Goal: Transaction & Acquisition: Subscribe to service/newsletter

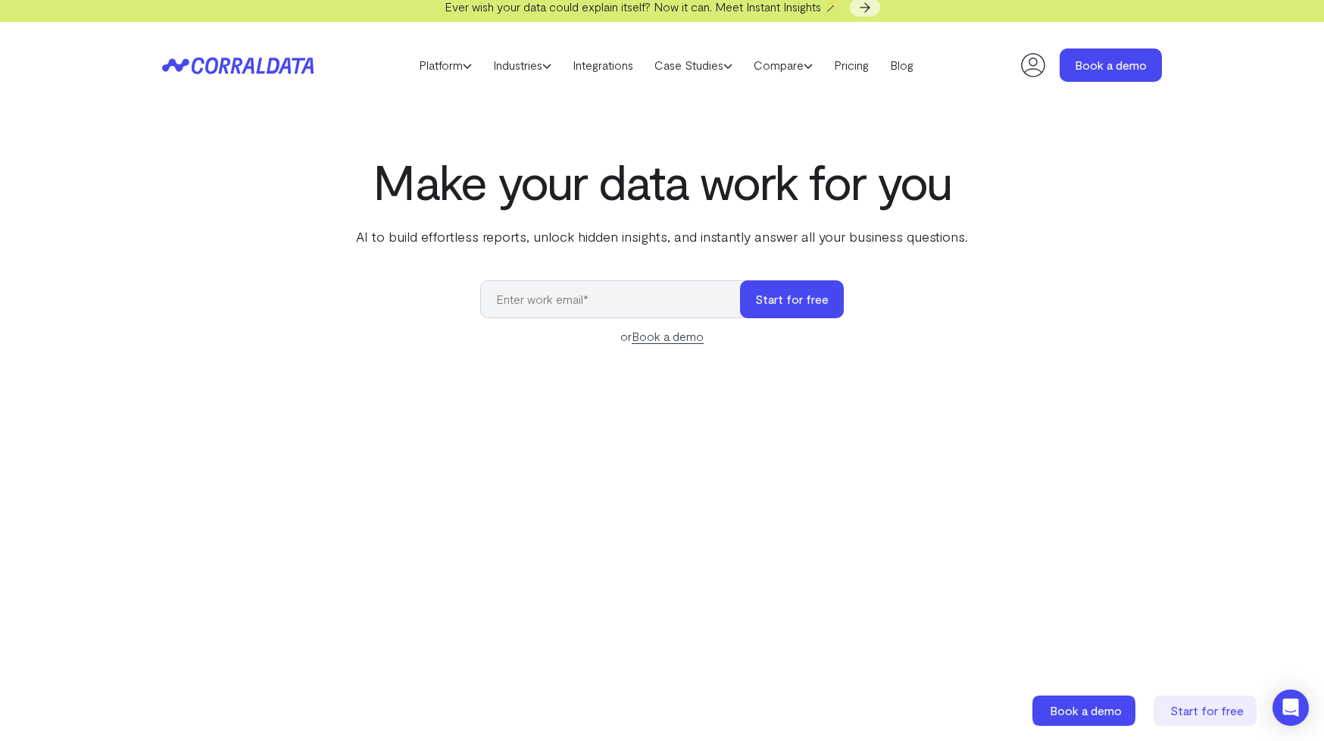
scroll to position [13, 0]
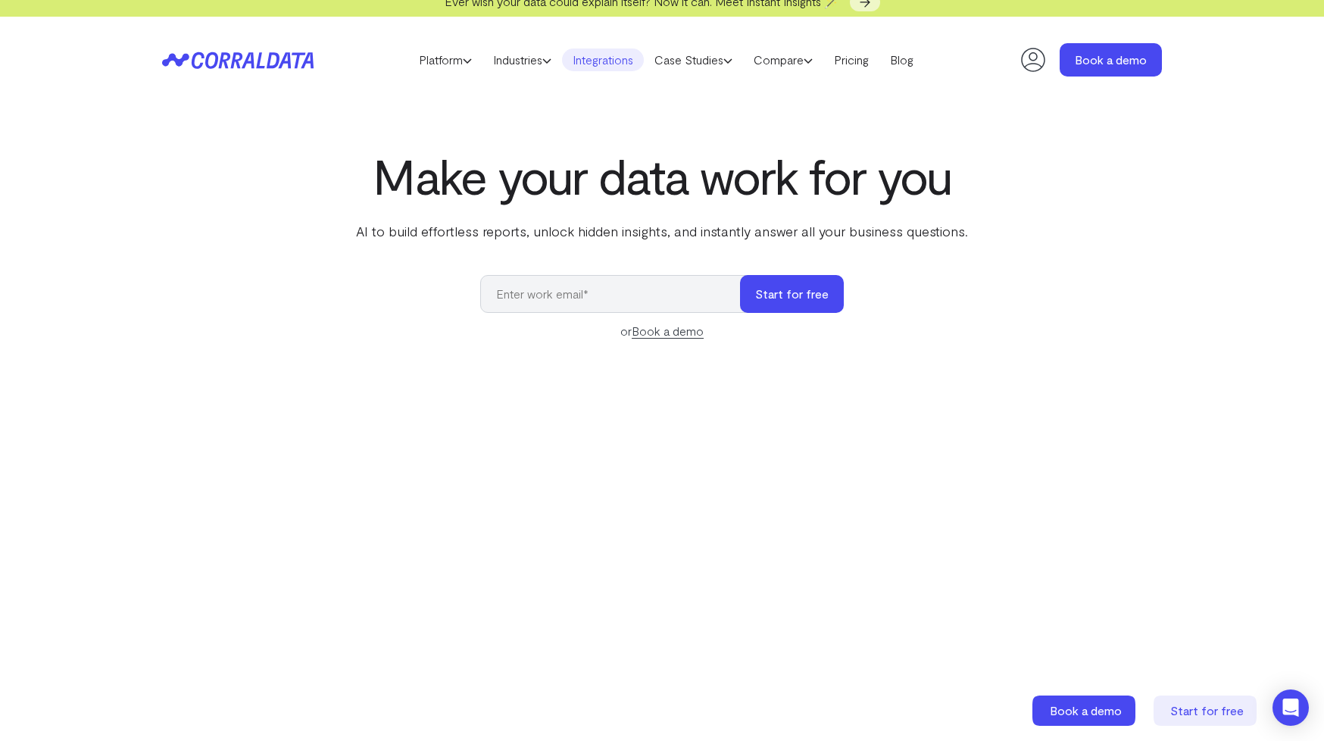
click at [599, 59] on link "Integrations" at bounding box center [603, 59] width 82 height 23
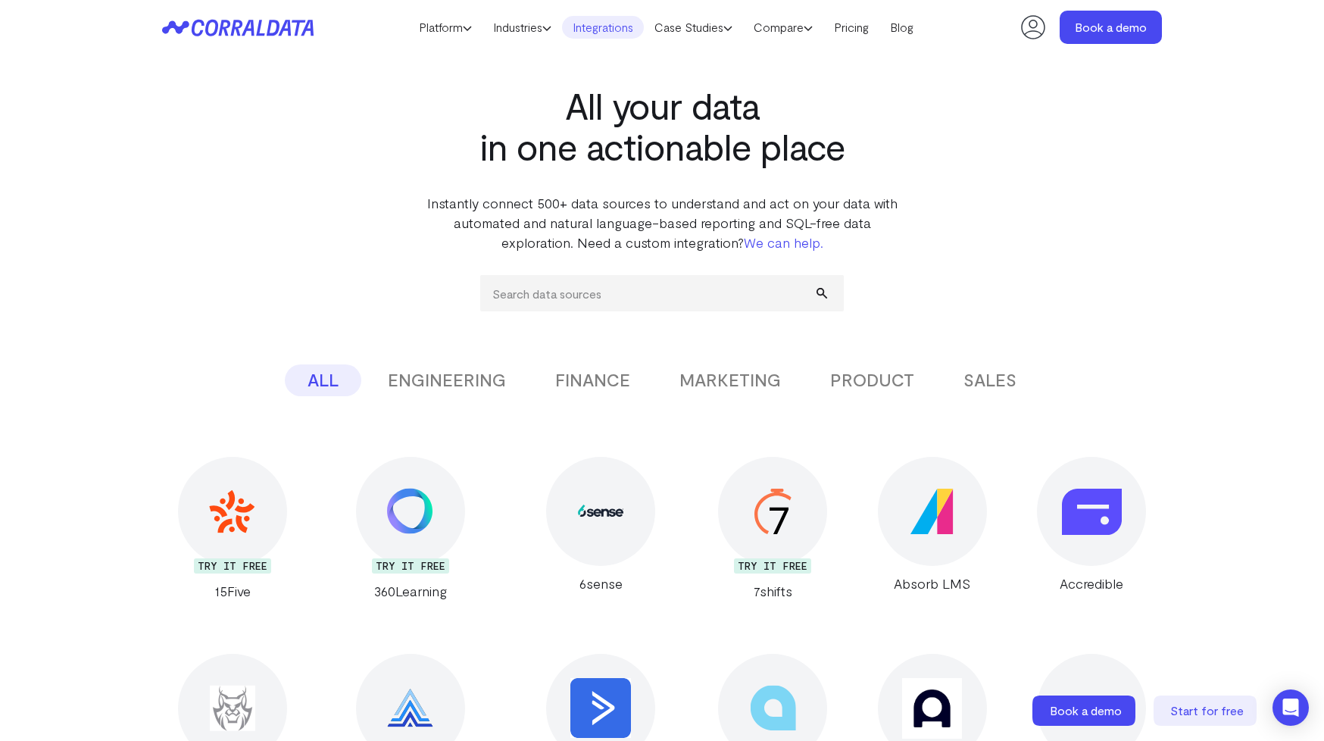
scroll to position [38, 0]
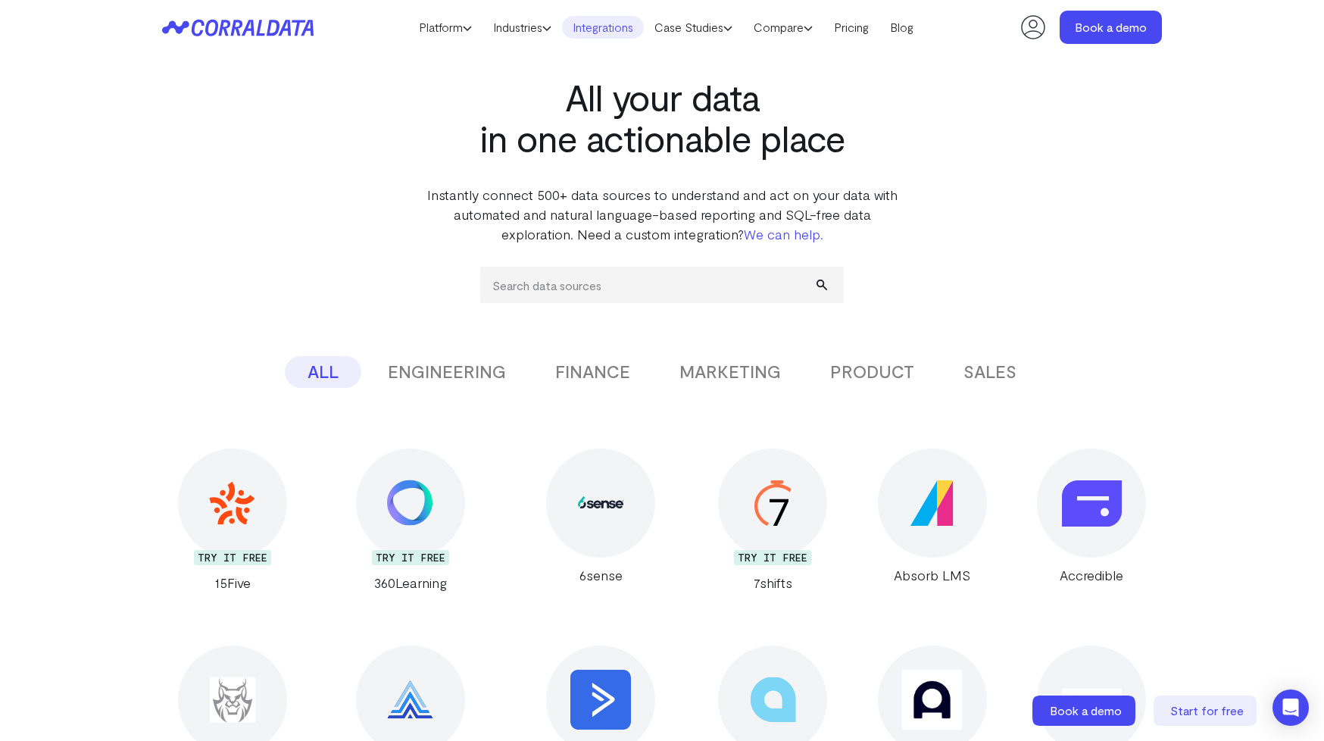
click at [869, 375] on button "PRODUCT" at bounding box center [871, 372] width 129 height 32
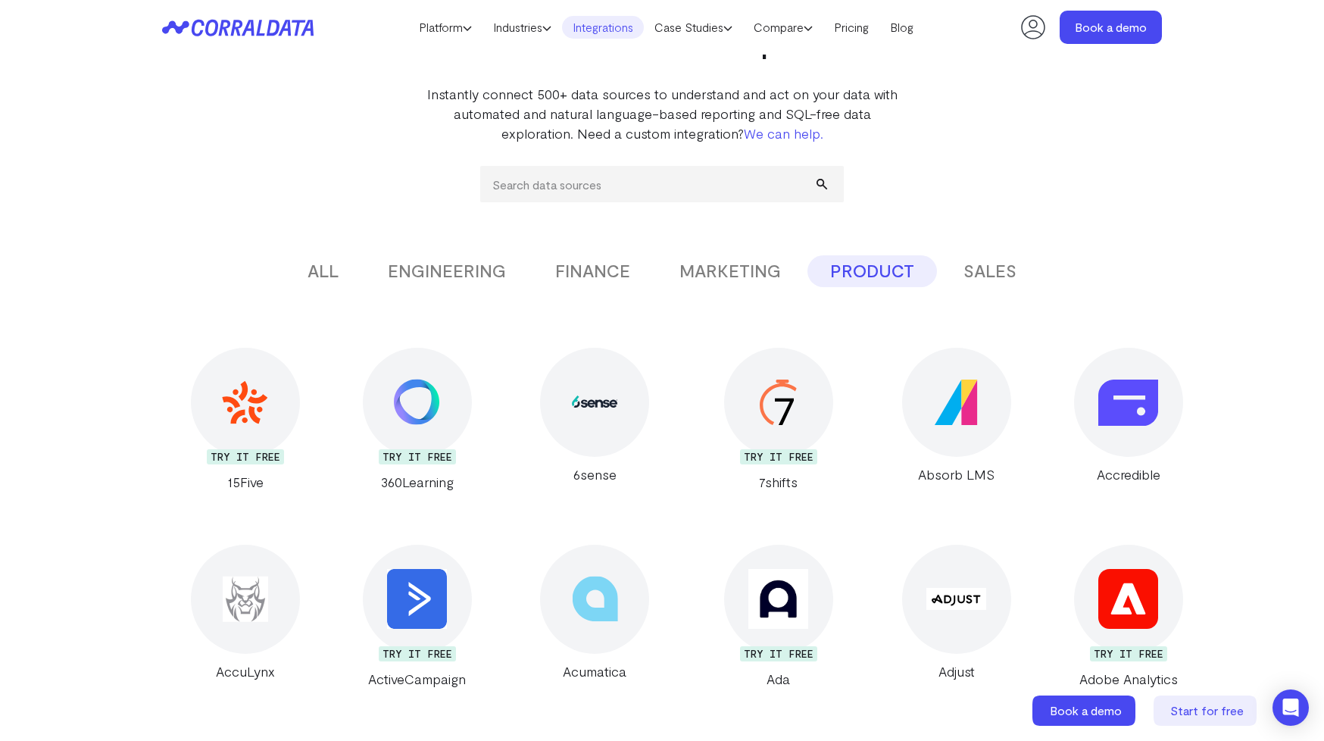
scroll to position [151, 0]
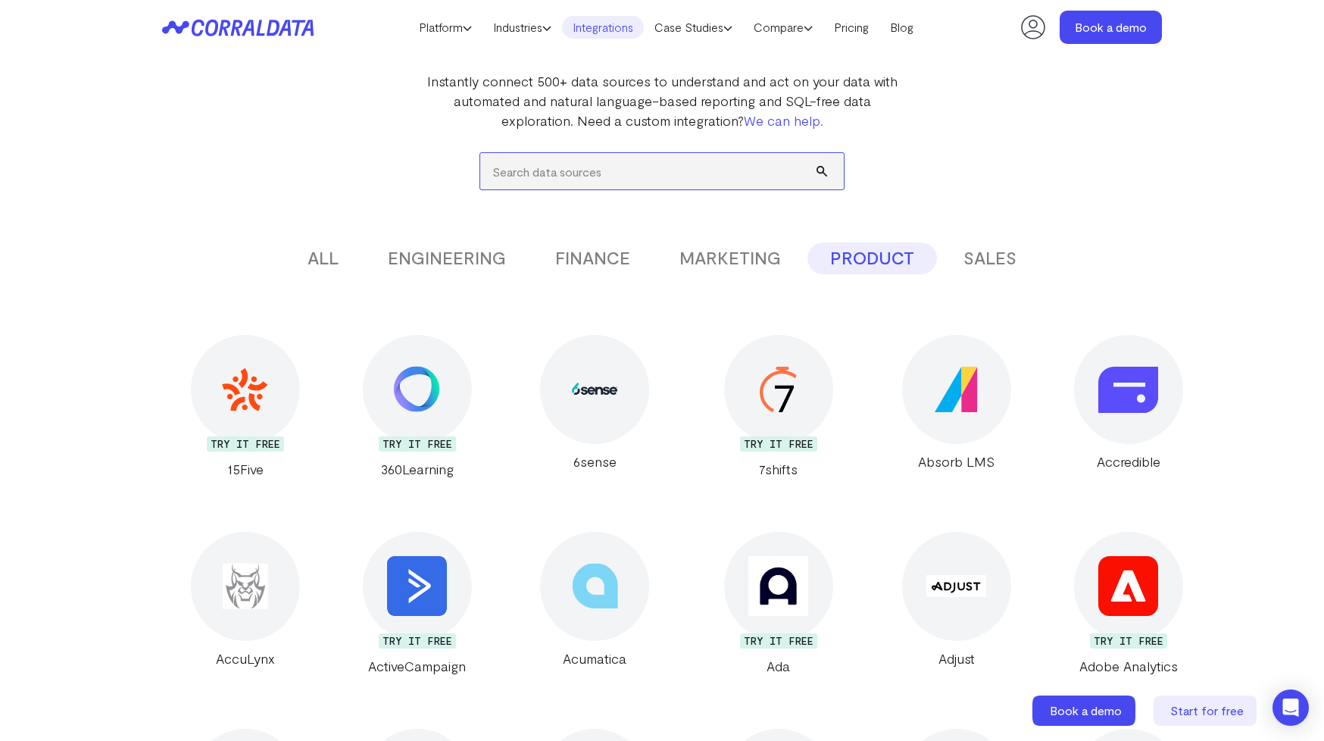
click at [638, 174] on input "search" at bounding box center [661, 171] width 363 height 36
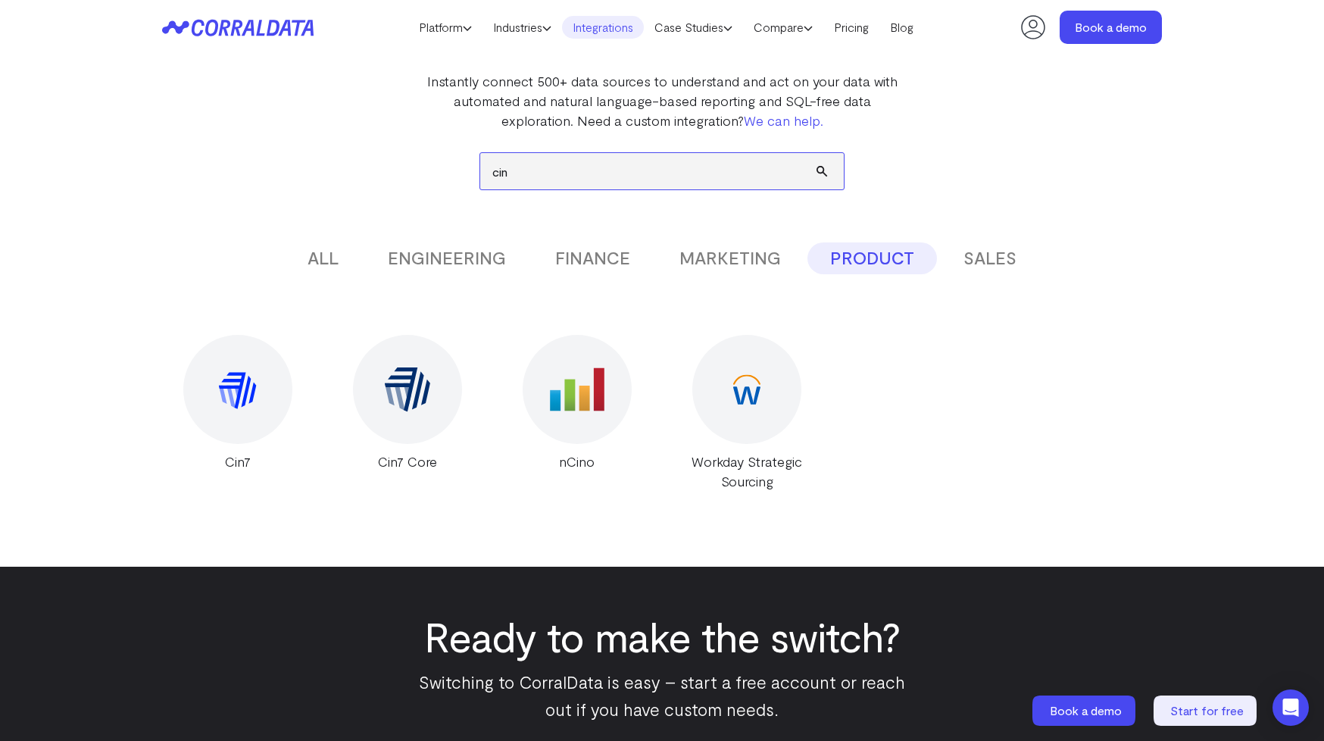
type input "cin"
click at [422, 406] on img at bounding box center [407, 389] width 46 height 45
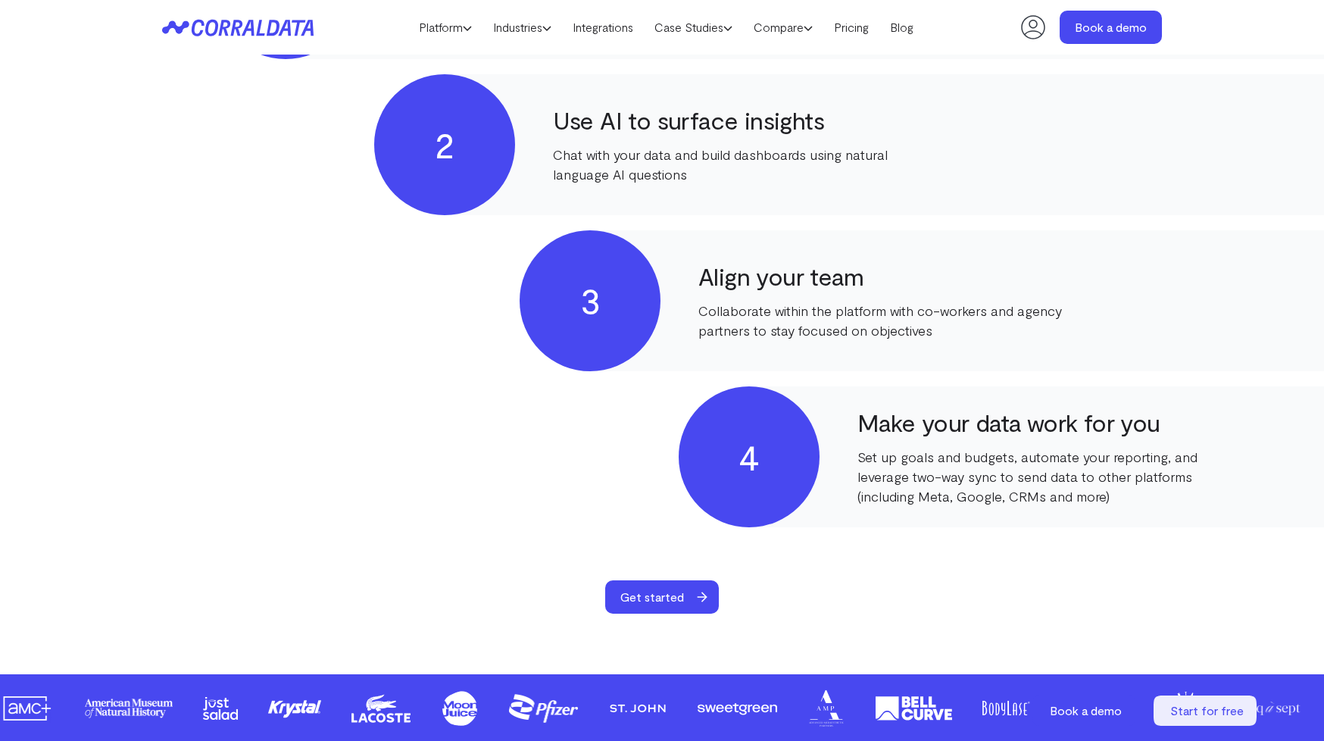
scroll to position [881, 0]
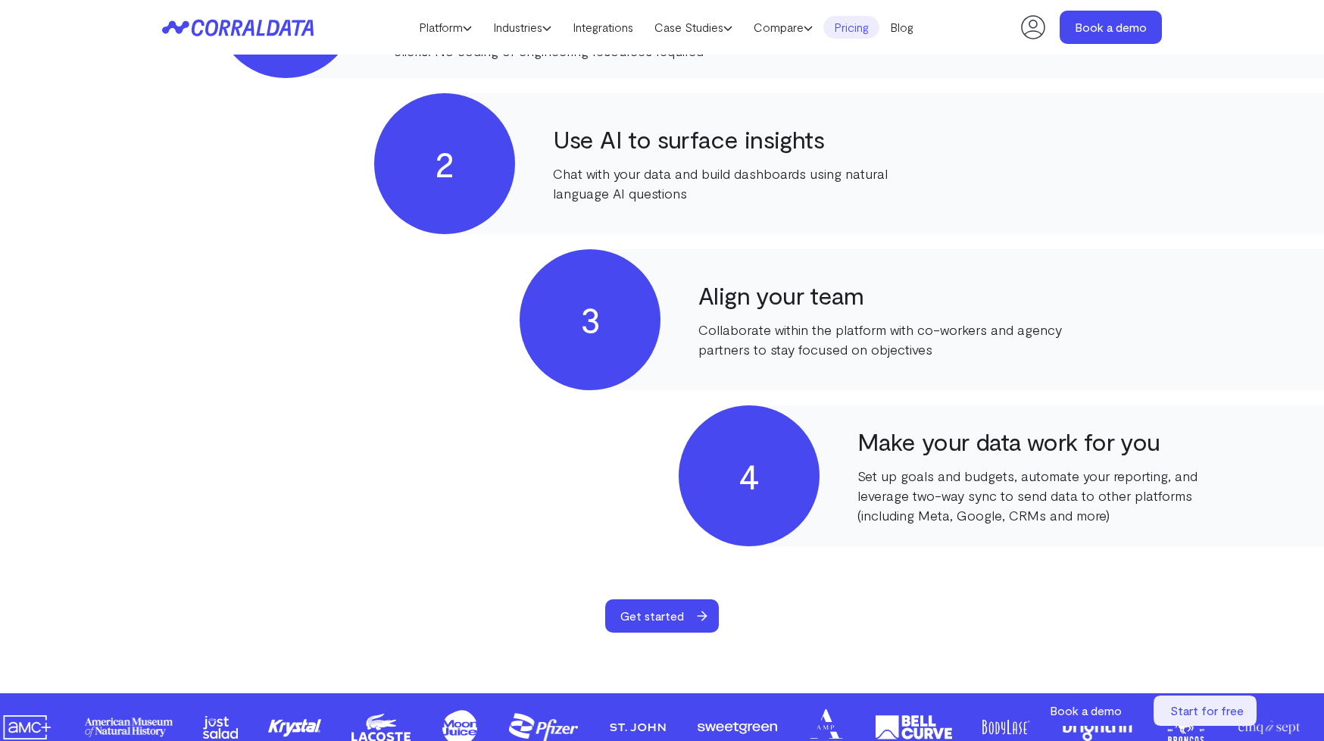
click at [850, 28] on link "Pricing" at bounding box center [851, 27] width 56 height 23
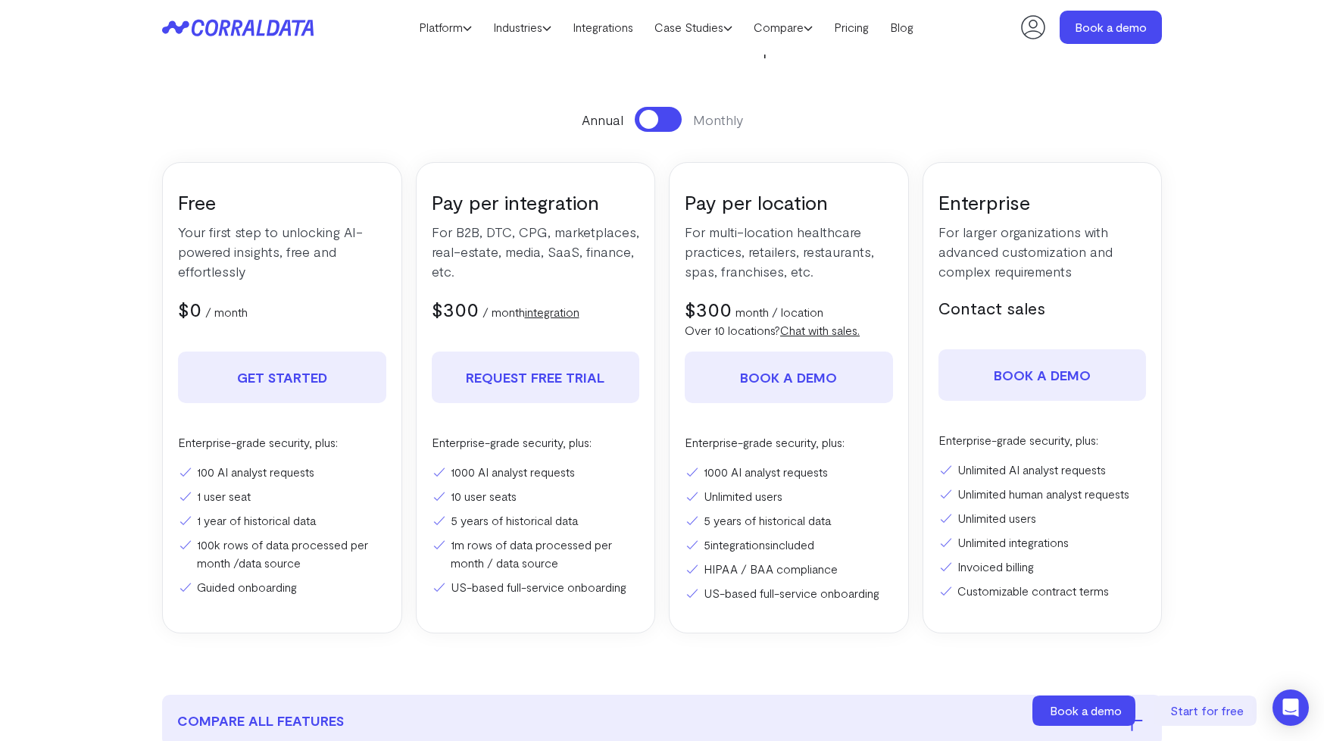
scroll to position [167, 0]
click at [558, 312] on link "integration" at bounding box center [552, 309] width 55 height 14
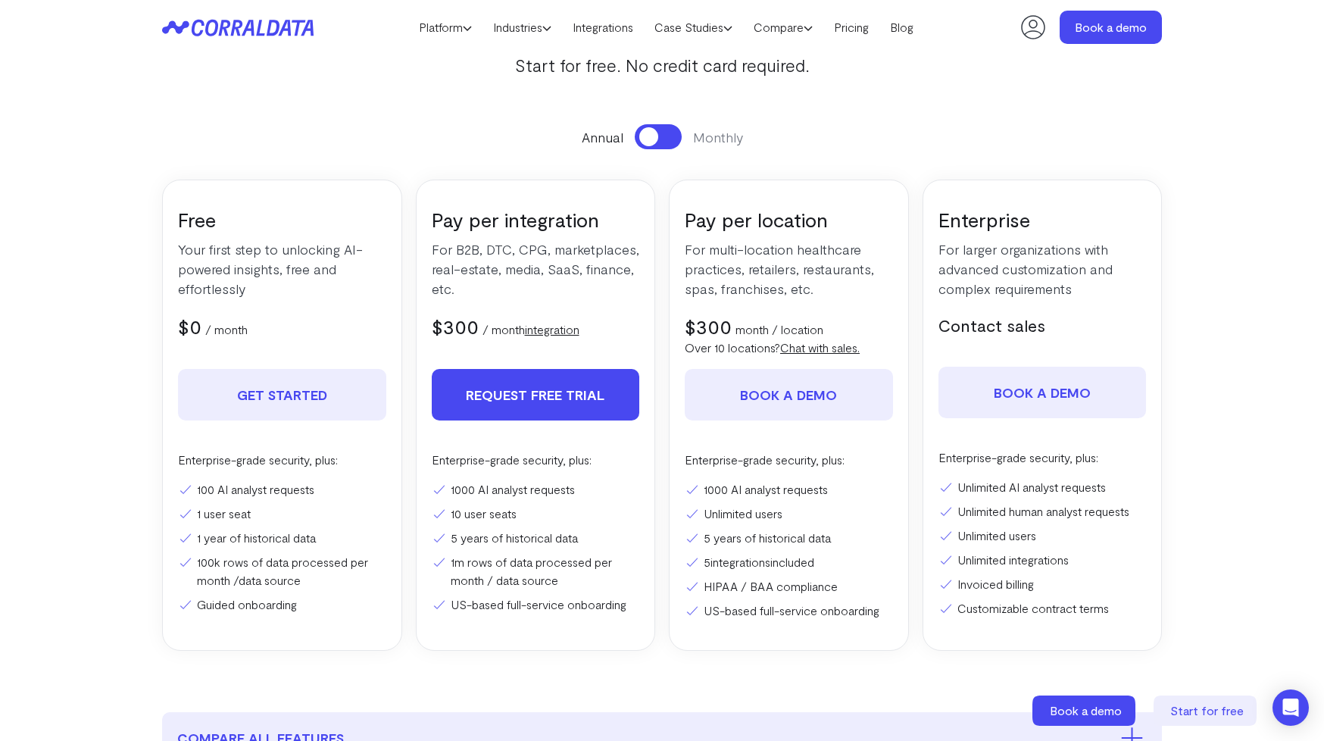
scroll to position [139, 0]
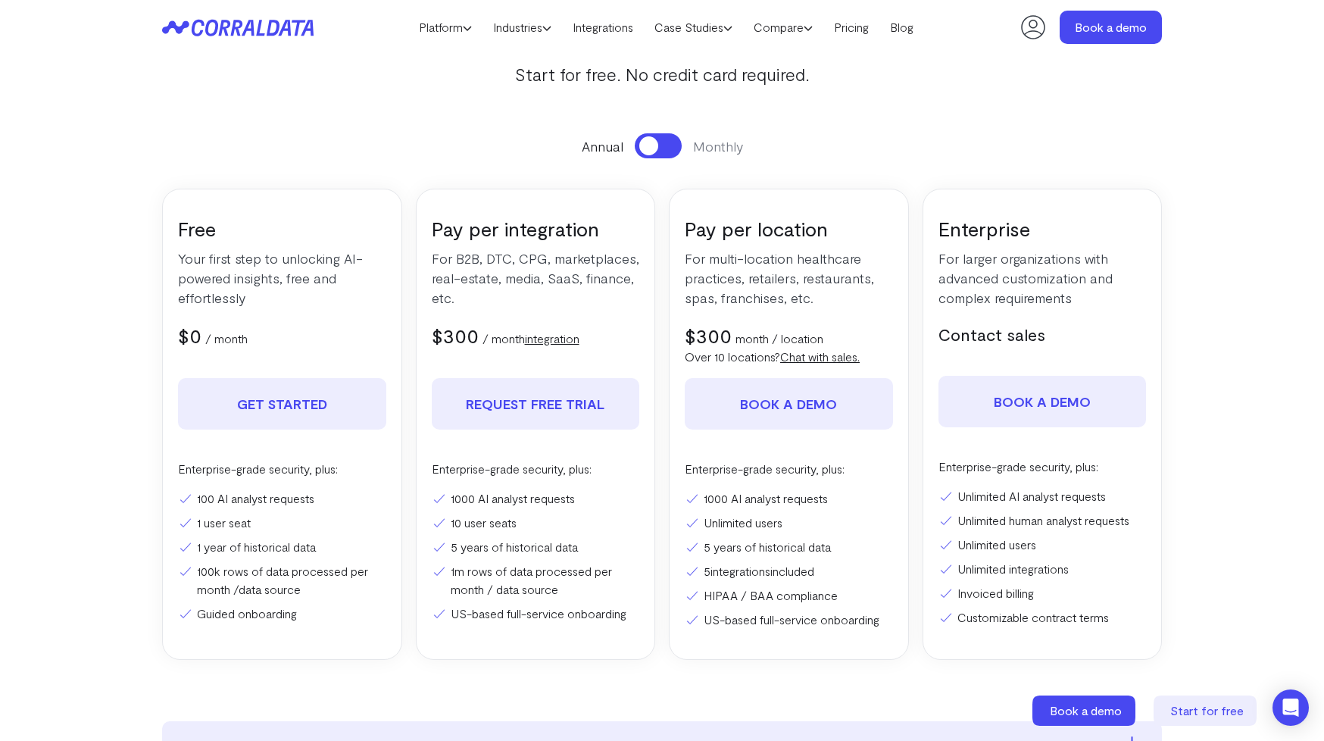
click at [659, 147] on button at bounding box center [658, 145] width 47 height 25
click at [654, 158] on button at bounding box center [658, 145] width 47 height 25
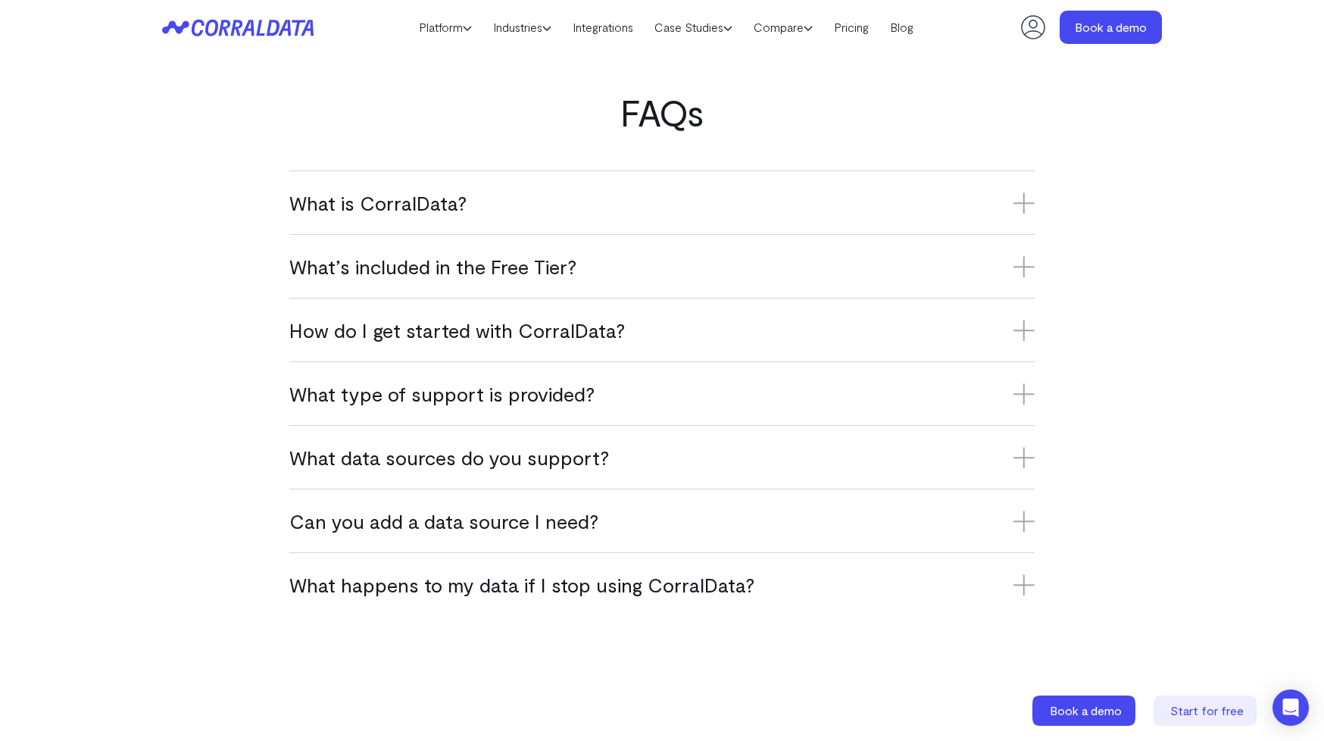
scroll to position [867, 0]
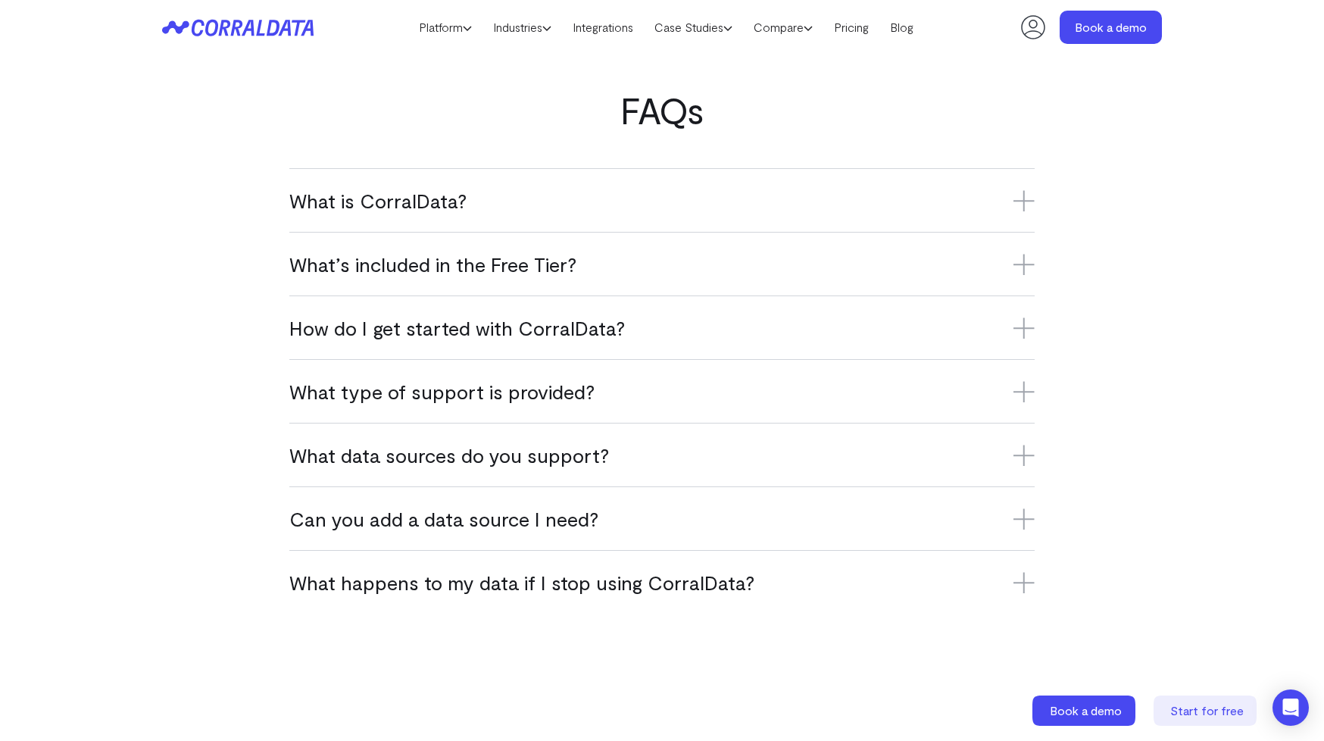
click at [548, 285] on div "What’s included in the Free Tier? The Free Tier includes one data source, one u…" at bounding box center [661, 264] width 745 height 64
click at [556, 270] on h3 "What’s included in the Free Tier?" at bounding box center [661, 263] width 745 height 25
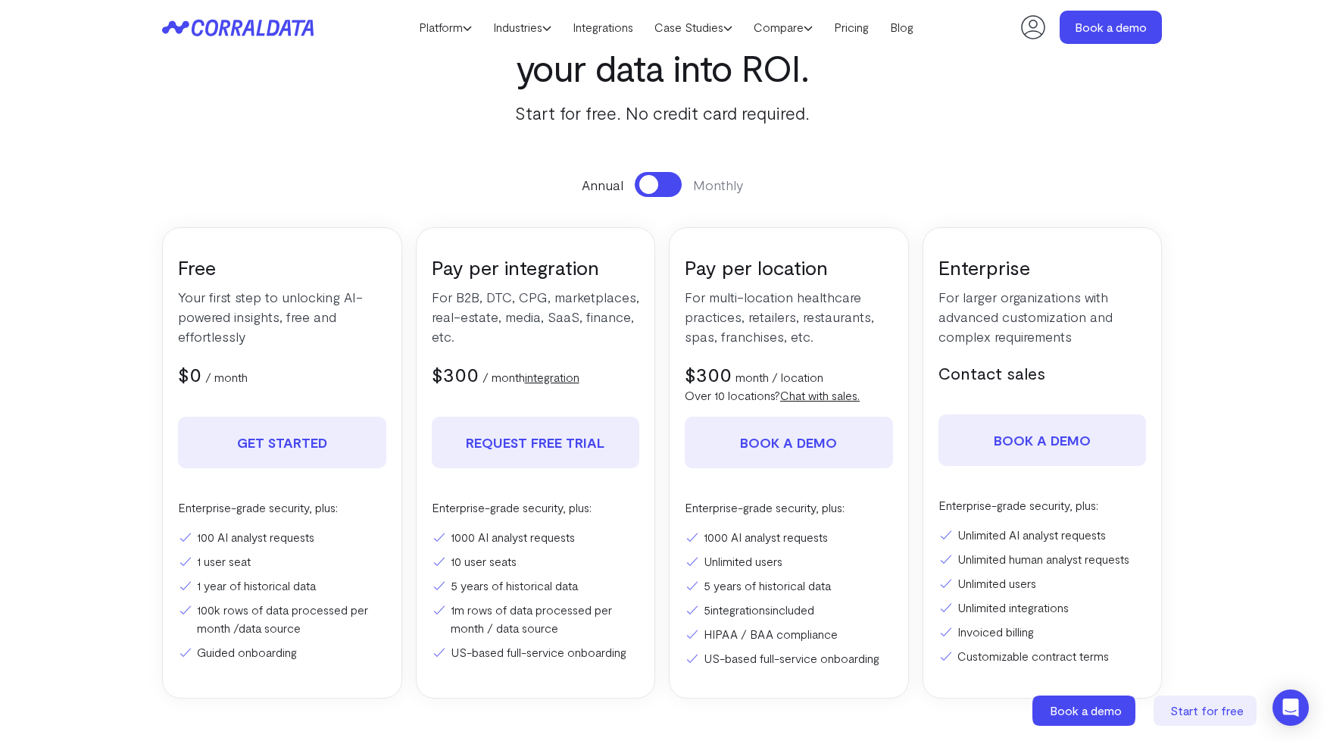
scroll to position [0, 0]
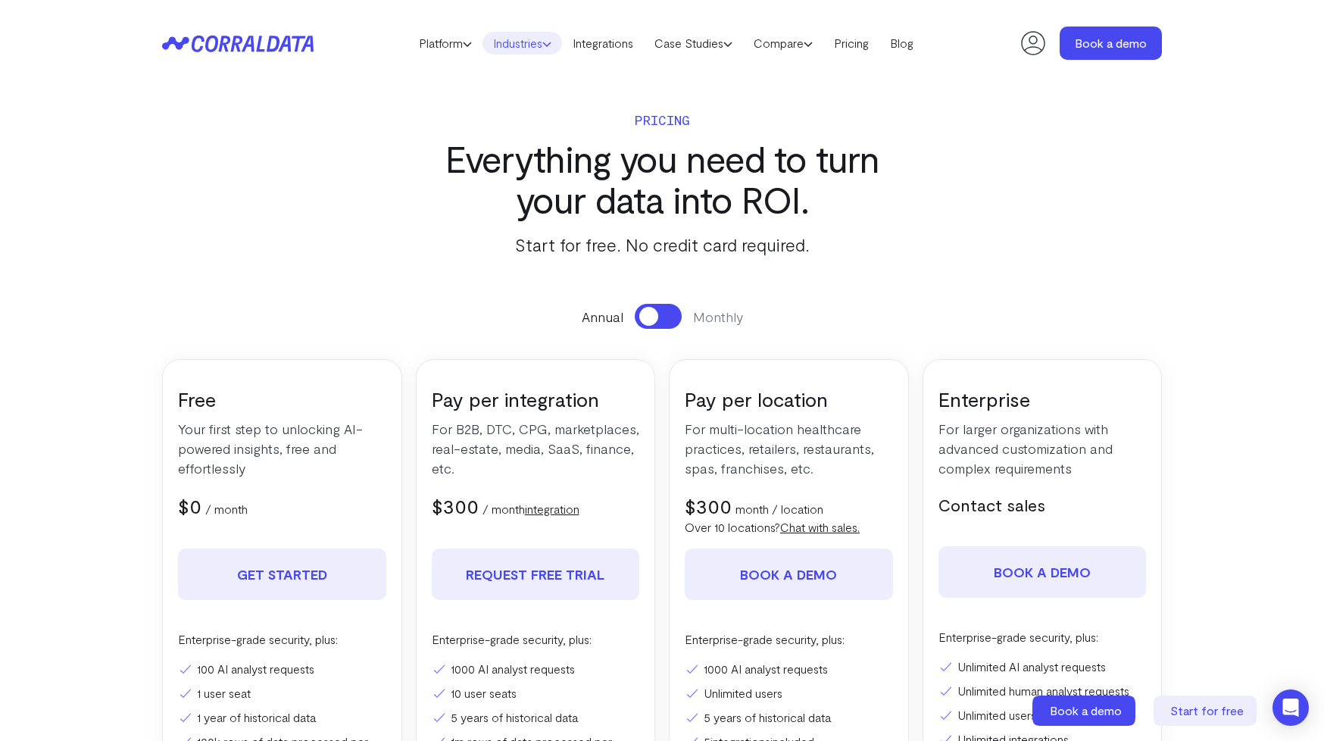
click at [516, 50] on link "Industries" at bounding box center [522, 43] width 80 height 23
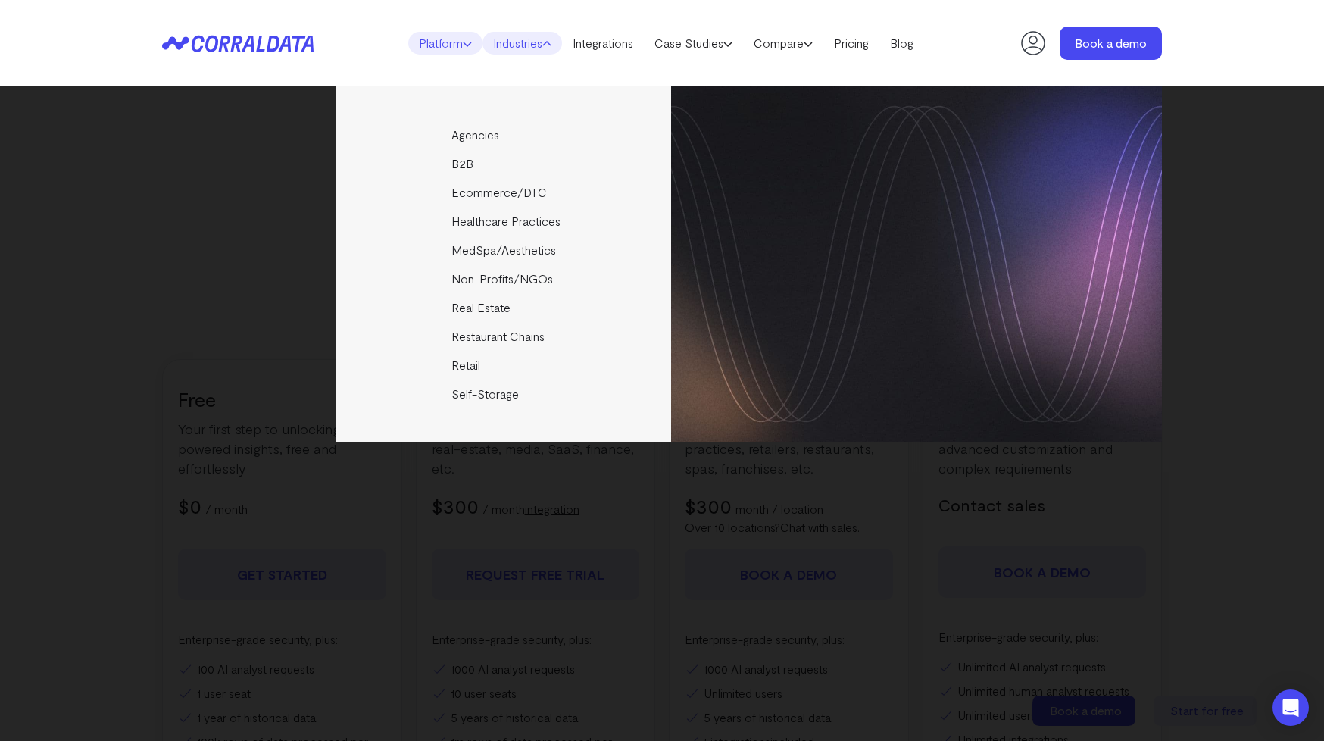
click at [447, 45] on link "Platform" at bounding box center [445, 43] width 74 height 23
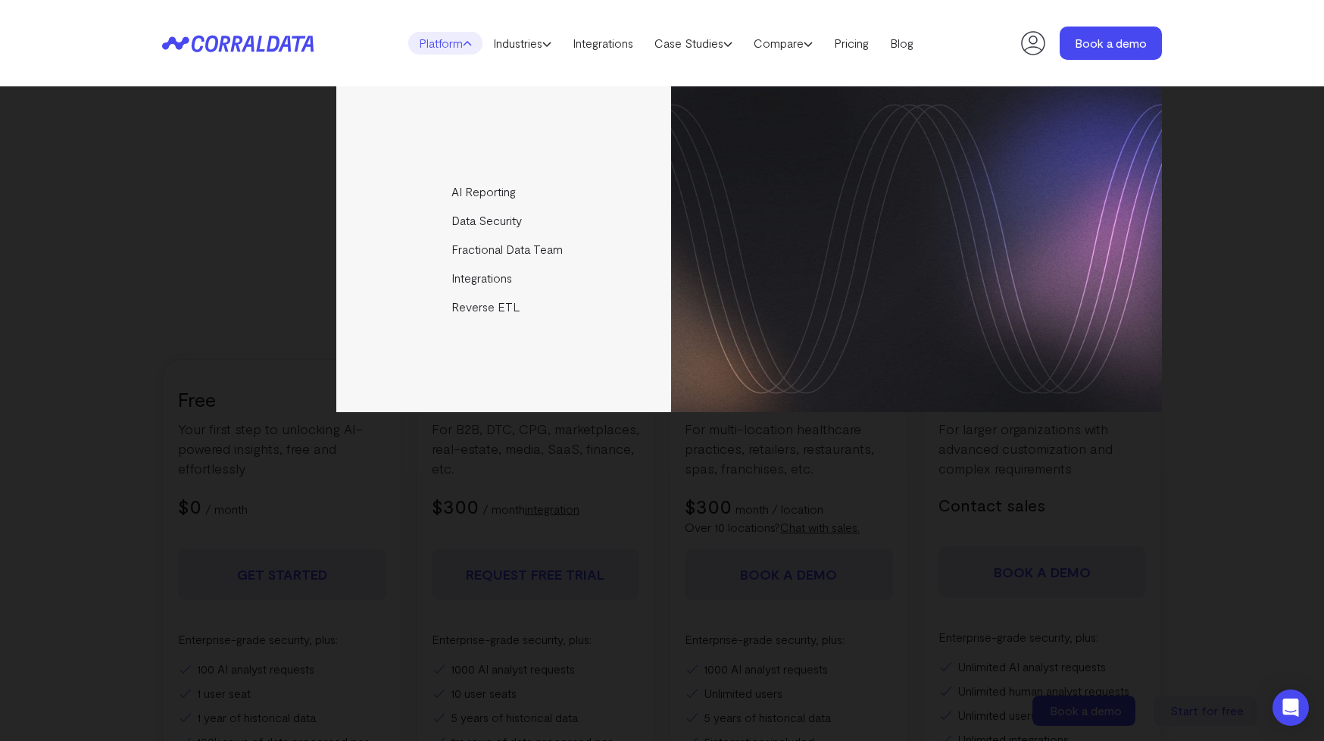
click at [254, 220] on div "AI Reporting Use AI to effortlessly answer any business questions from all your…" at bounding box center [662, 249] width 1000 height 326
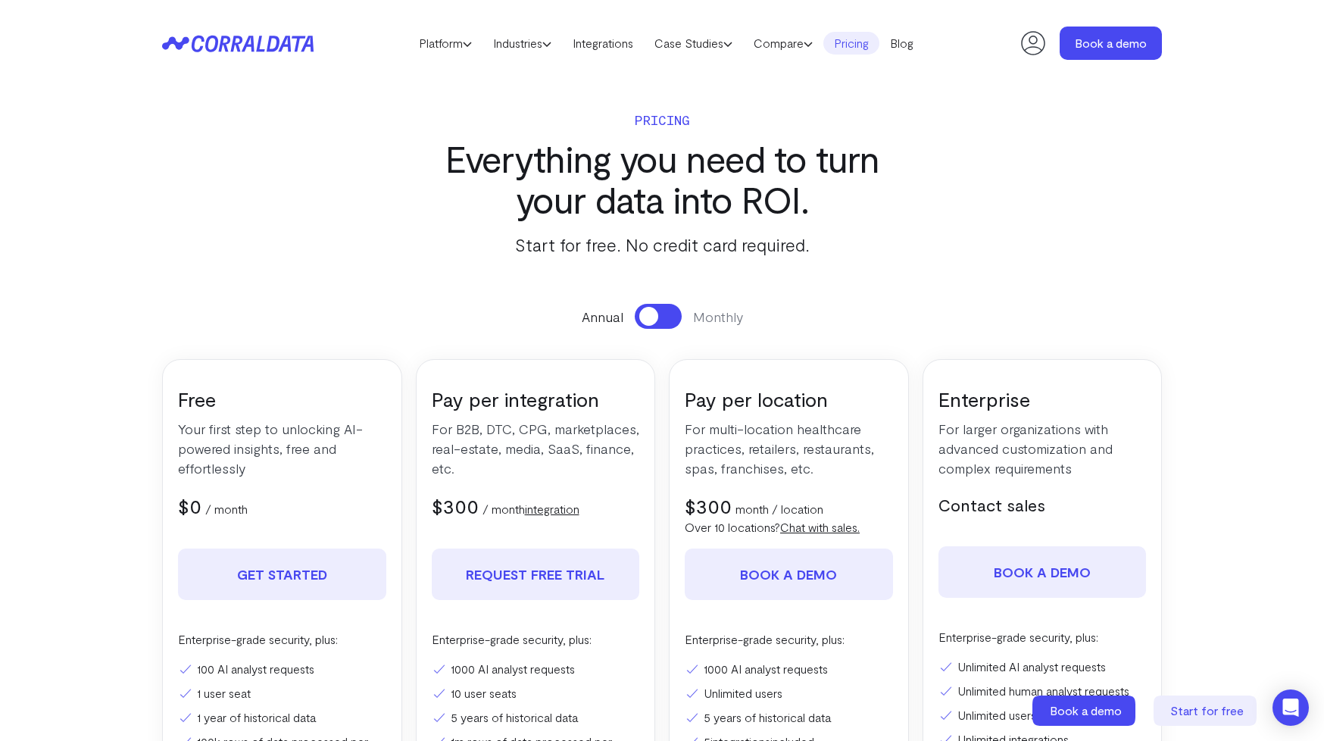
click at [856, 52] on link "Pricing" at bounding box center [851, 43] width 56 height 23
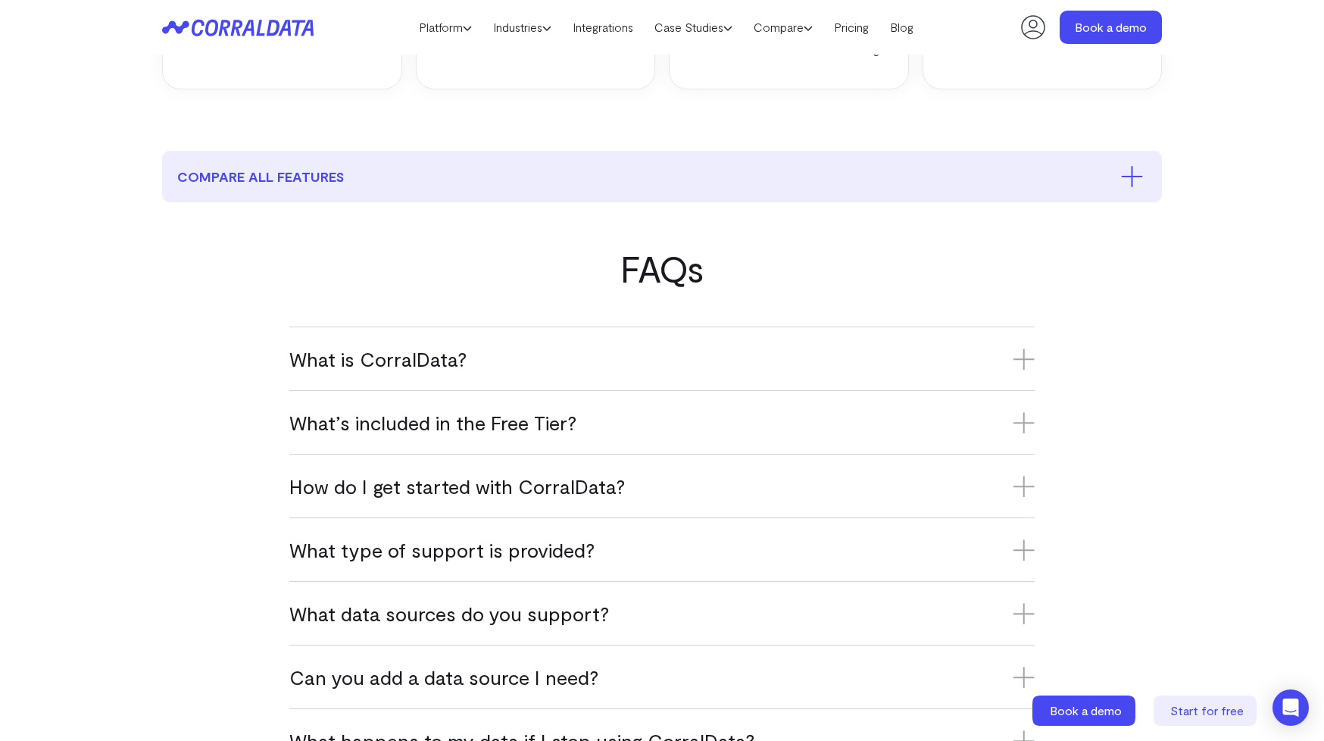
scroll to position [727, 0]
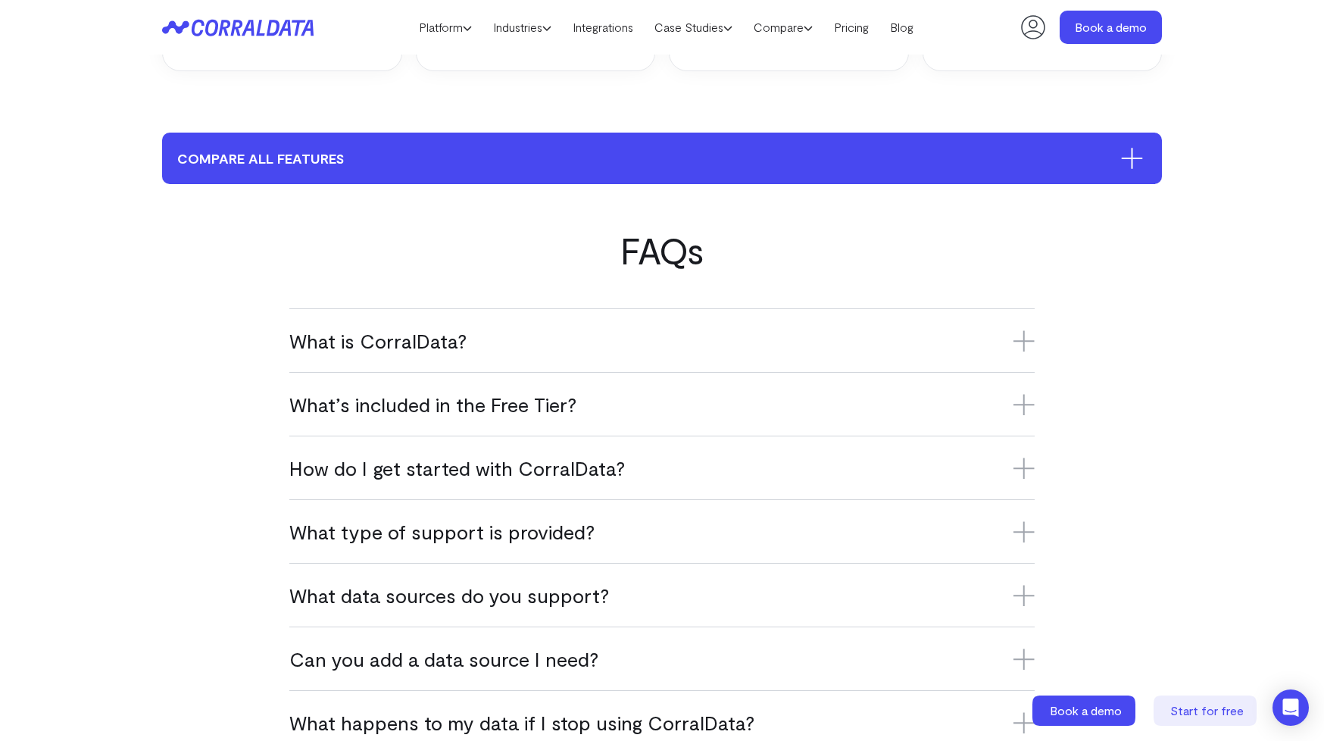
click at [640, 146] on button "compare all features" at bounding box center [662, 158] width 1000 height 51
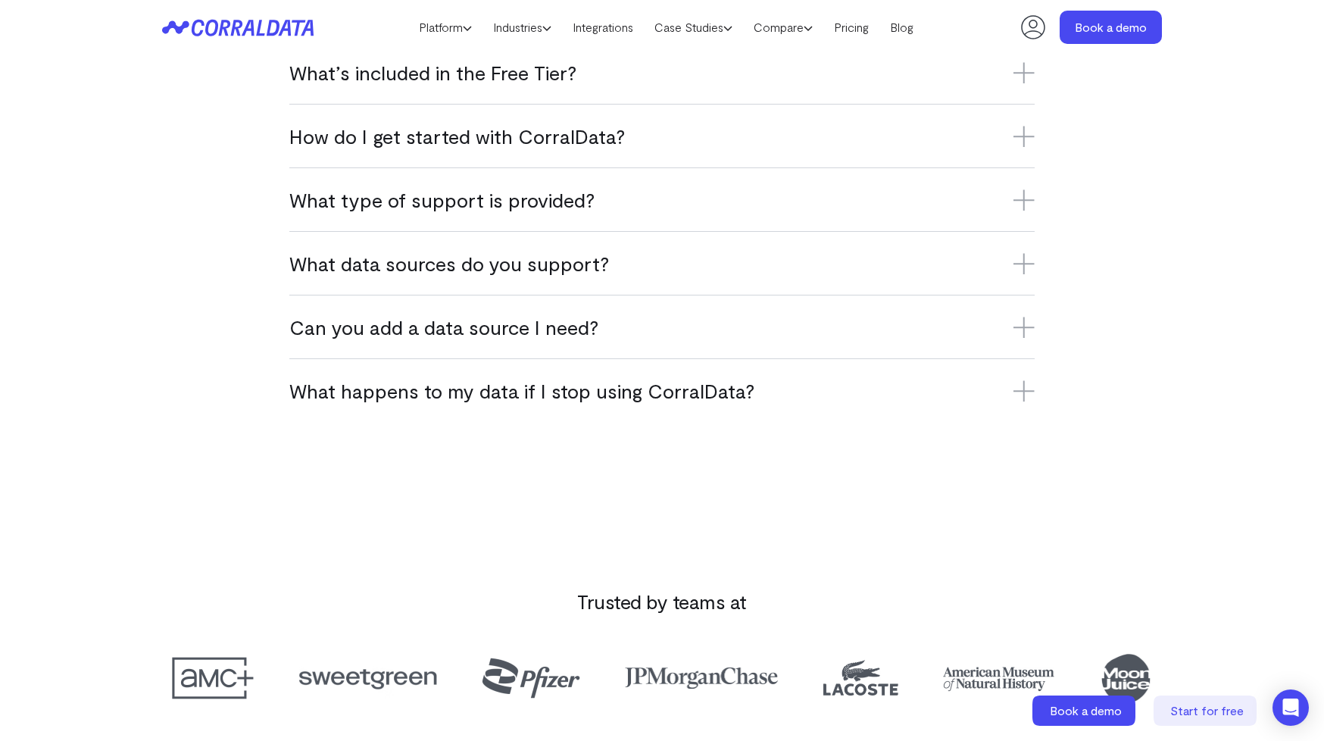
scroll to position [4106, 0]
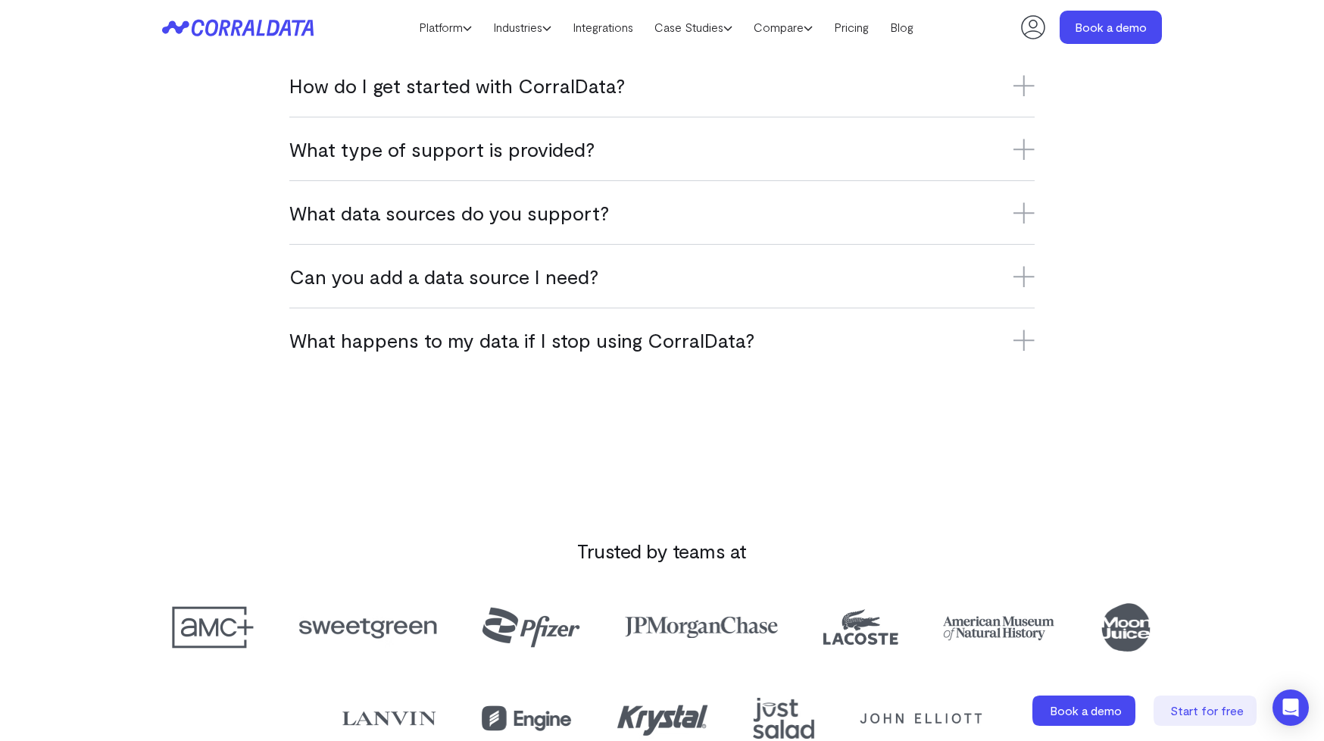
click at [672, 291] on div "Can you add a data source I need? Yes, we’re constantly adding new integrations…" at bounding box center [661, 276] width 745 height 64
click at [559, 285] on h3 "Can you add a data source I need?" at bounding box center [661, 276] width 745 height 25
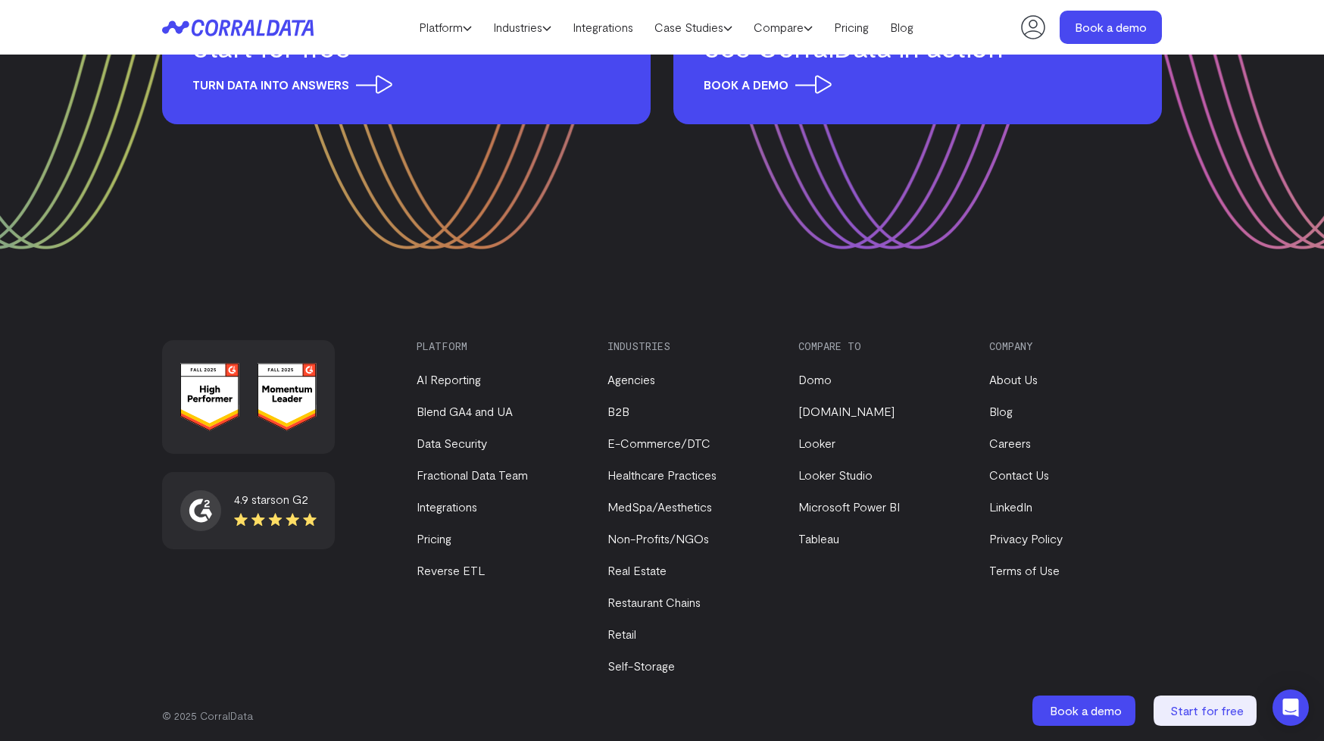
scroll to position [5249, 0]
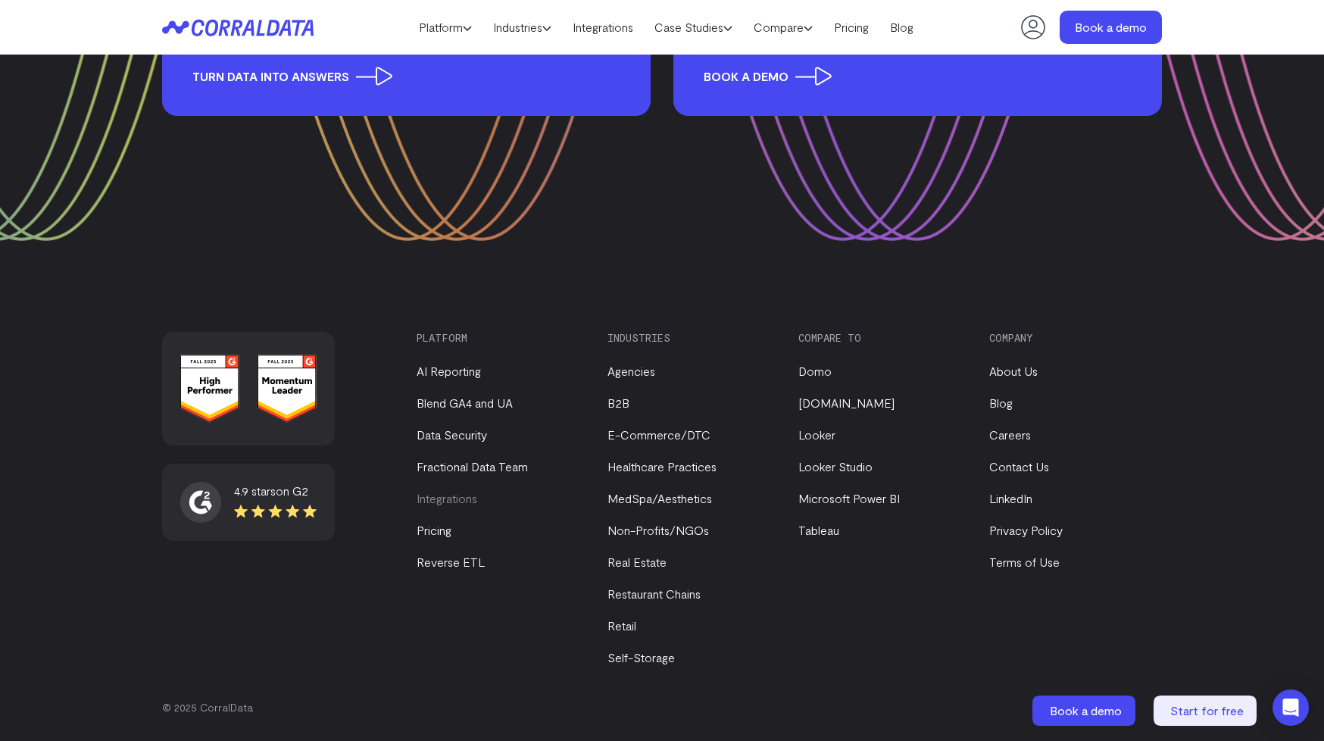
click at [441, 503] on link "Integrations" at bounding box center [446, 498] width 61 height 14
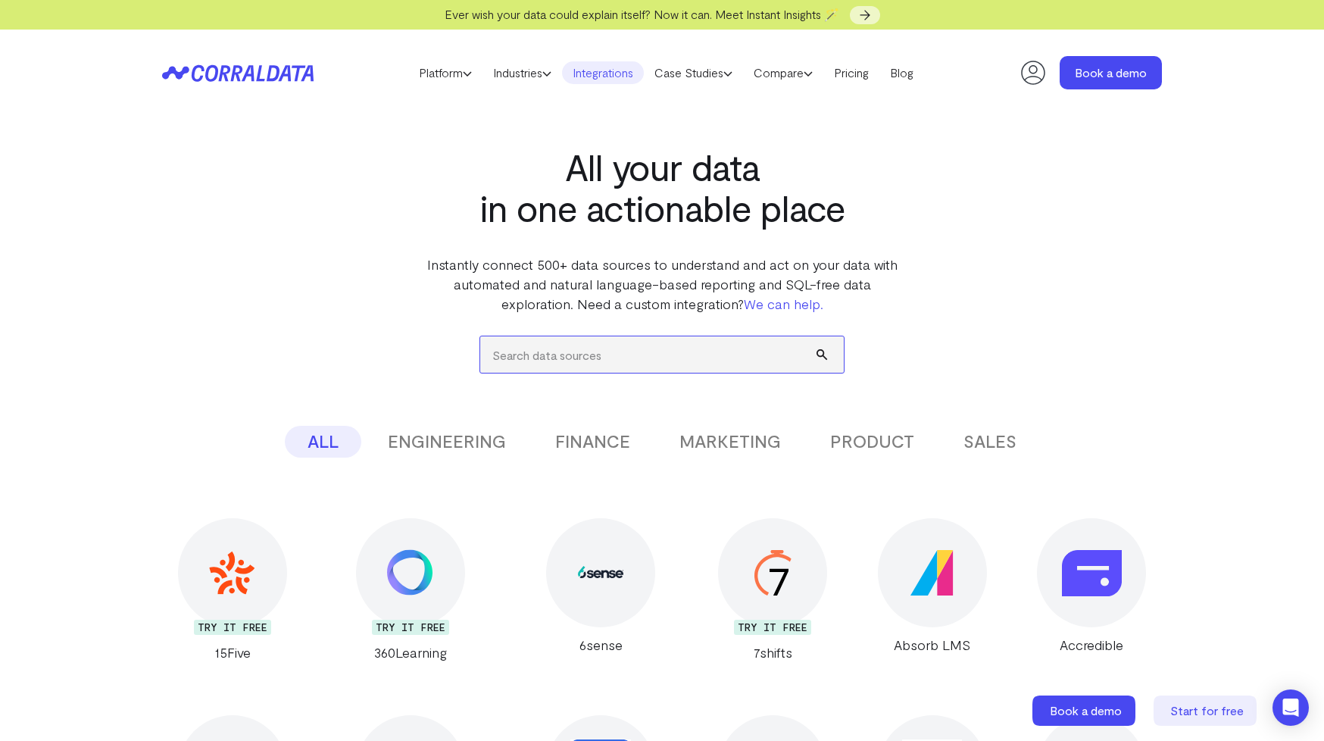
click at [593, 349] on input "search" at bounding box center [661, 354] width 363 height 36
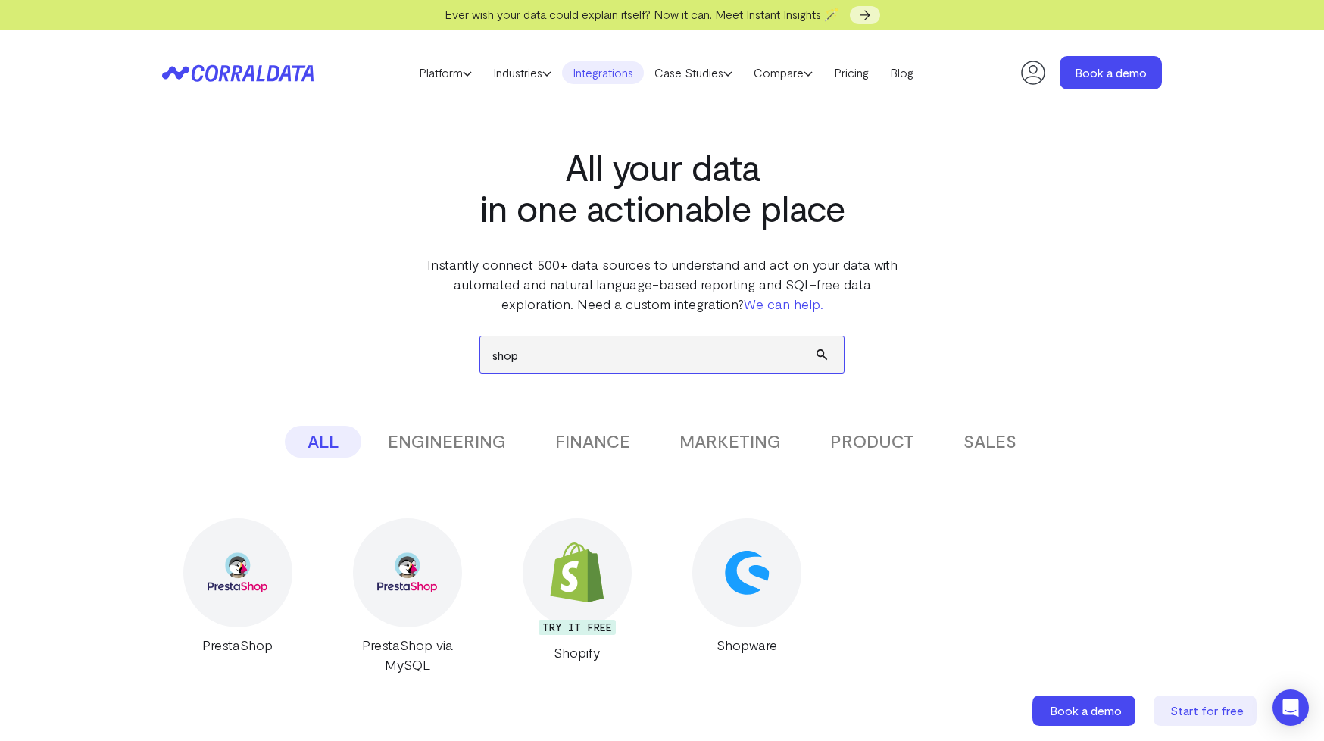
type input "shop"
click at [594, 590] on img at bounding box center [577, 572] width 60 height 60
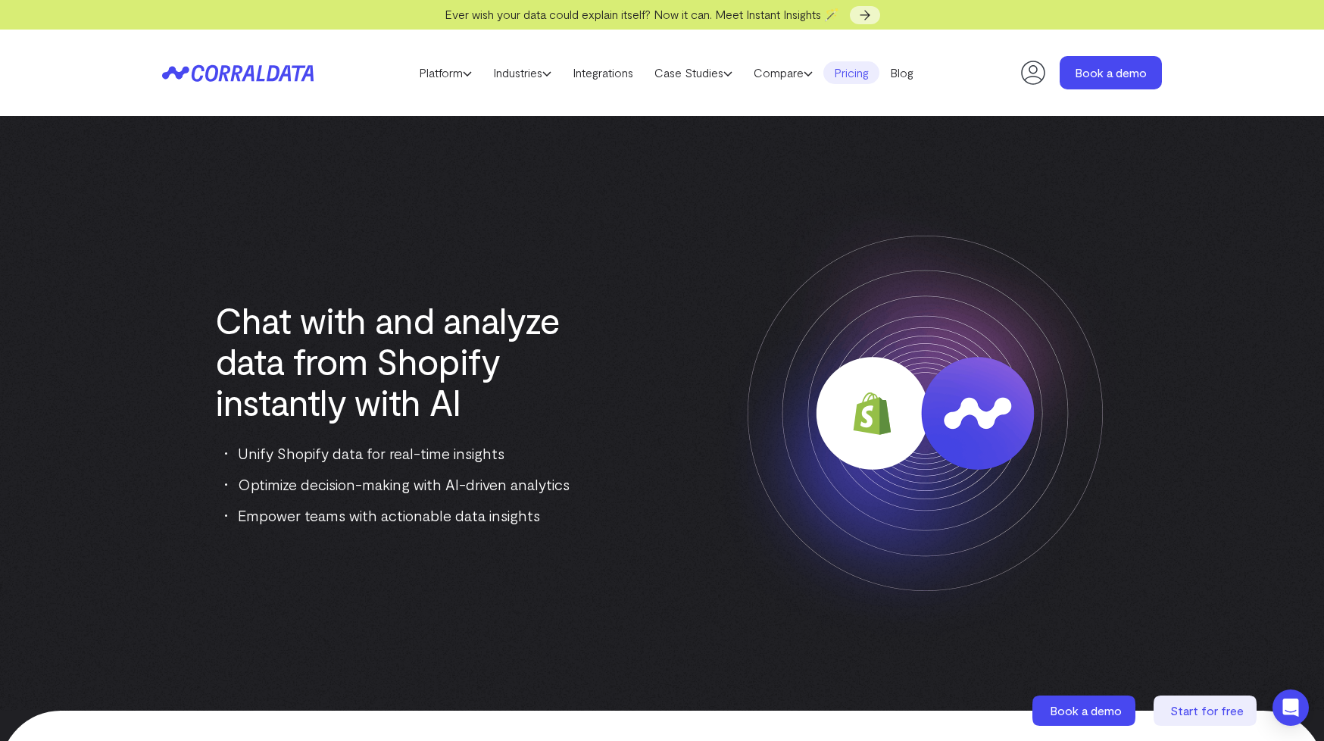
click at [856, 76] on link "Pricing" at bounding box center [851, 72] width 56 height 23
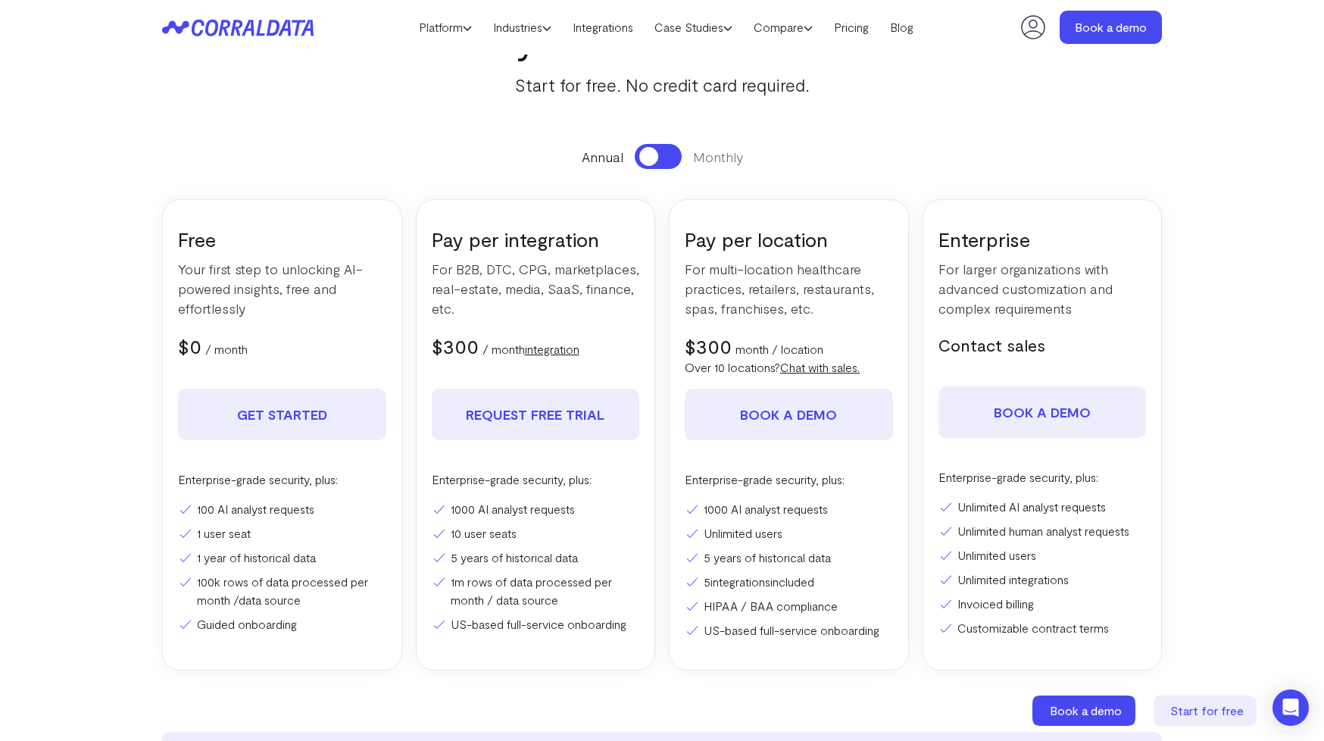
scroll to position [129, 0]
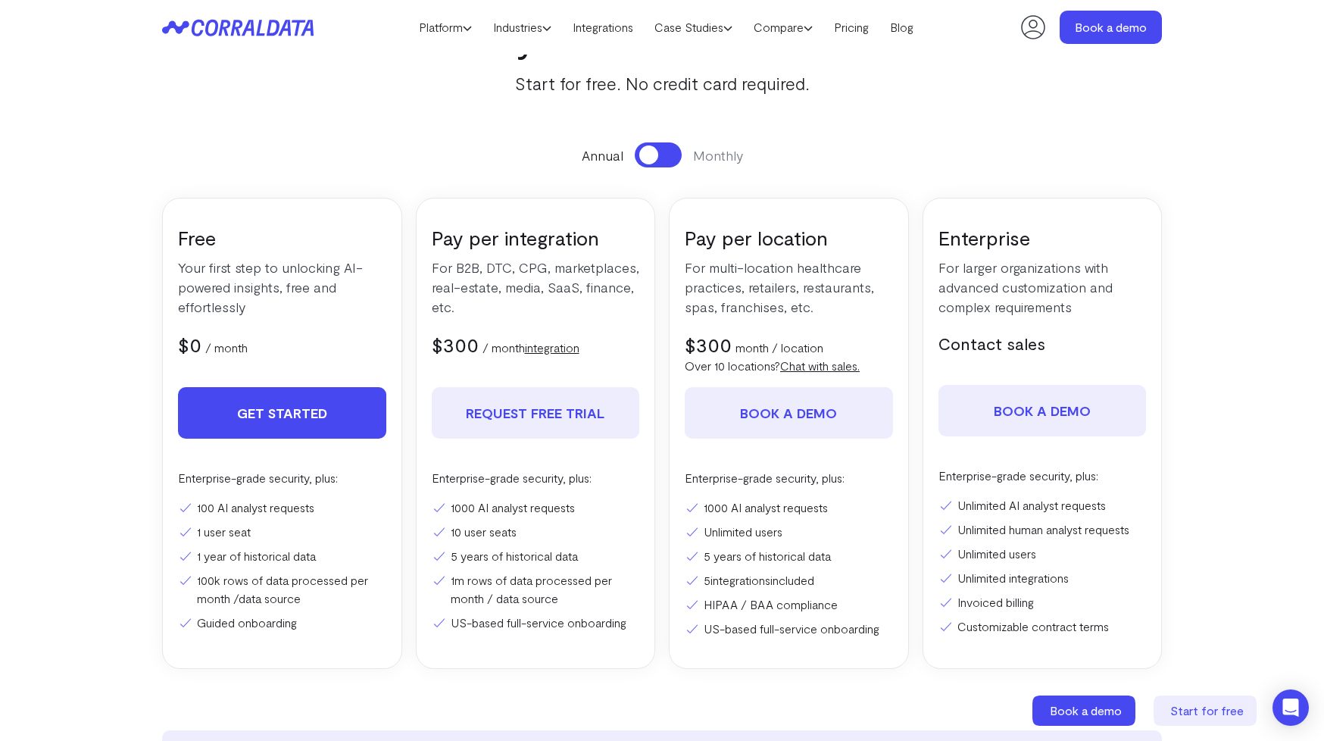
click at [291, 430] on link "Get Started" at bounding box center [282, 412] width 208 height 51
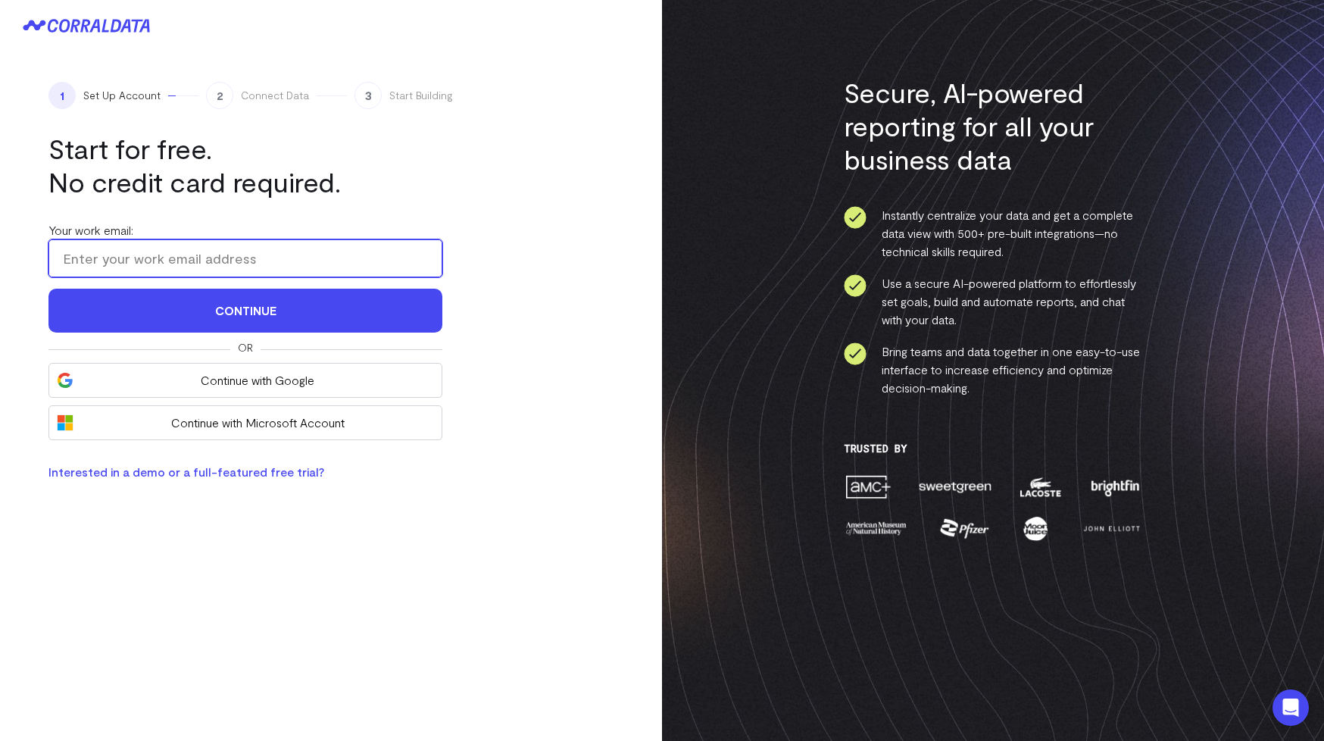
click at [261, 259] on input "Your work email:" at bounding box center [245, 258] width 394 height 38
type input "honcho@cowboypools.com"
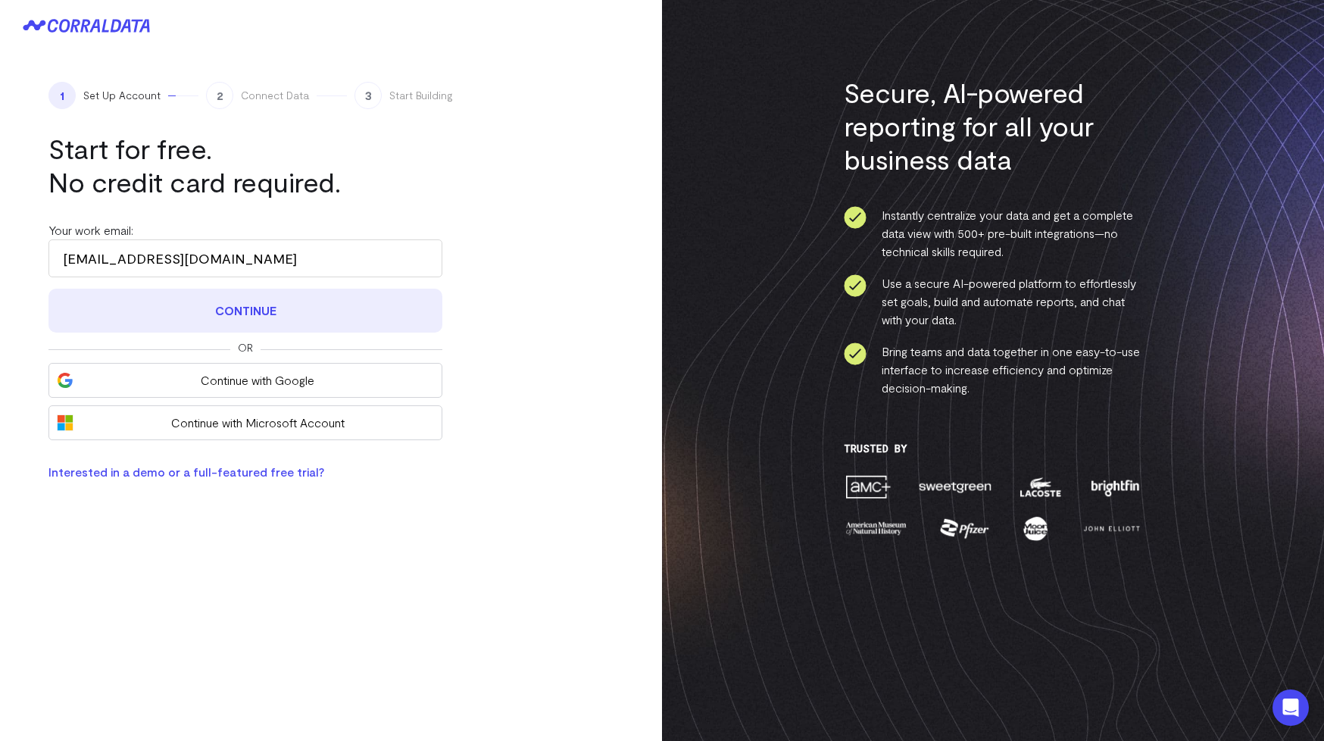
click at [237, 314] on button "Continue" at bounding box center [245, 311] width 394 height 44
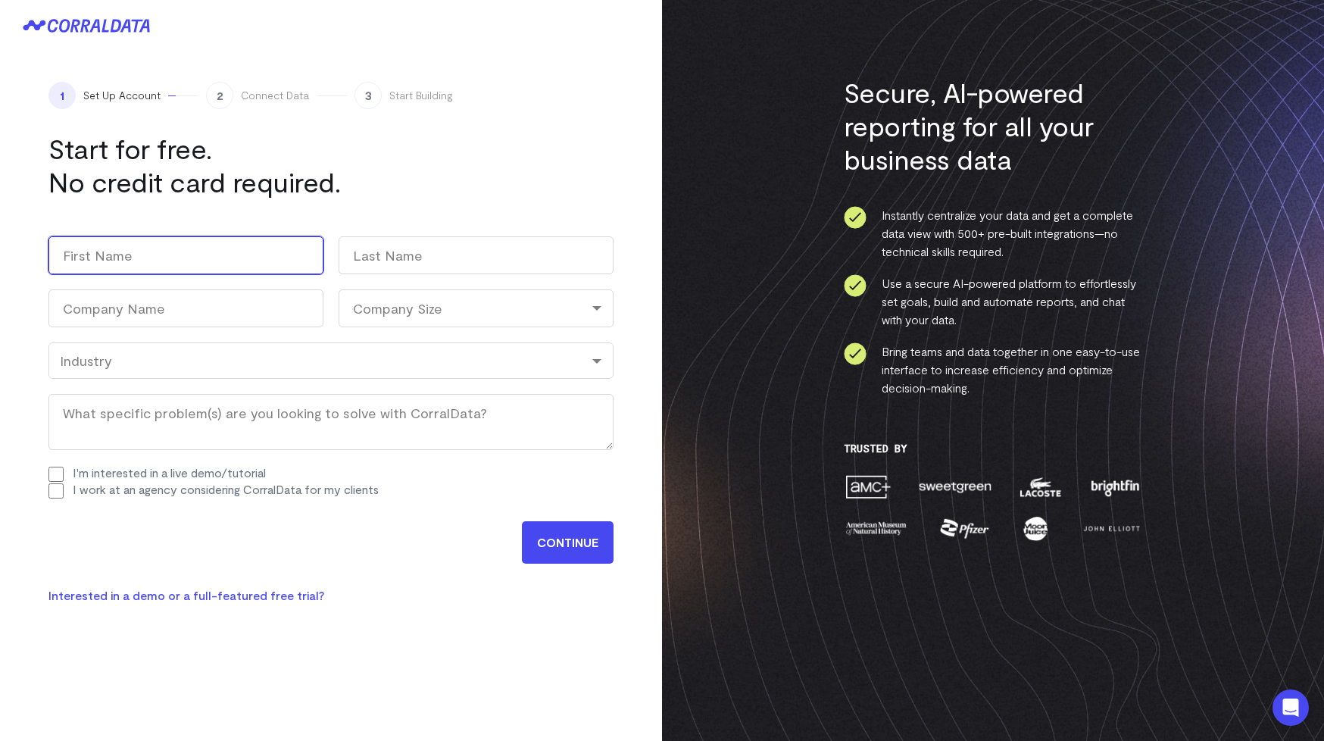
click at [235, 271] on input "First" at bounding box center [185, 255] width 275 height 38
type input "Aaron"
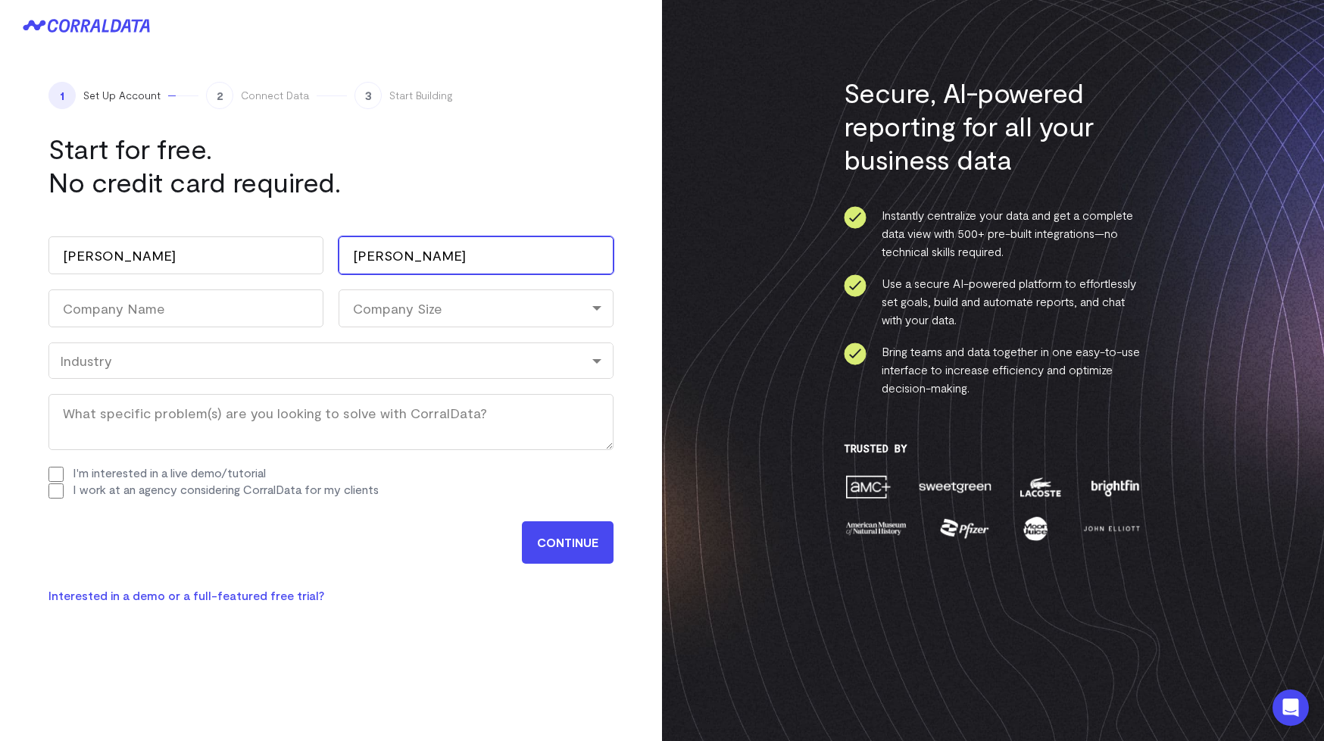
type input "Weiss"
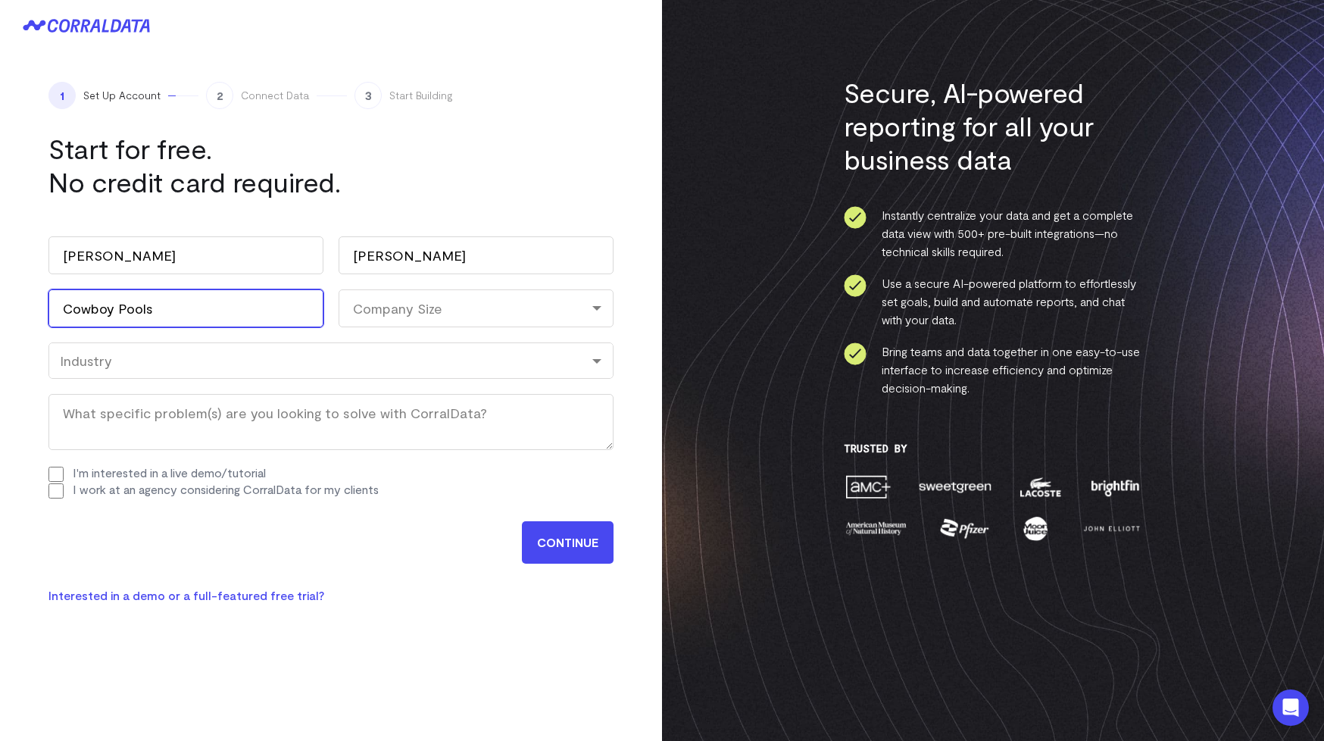
type input "Cowboy Pools"
click at [404, 314] on div "Company Size" at bounding box center [475, 308] width 275 height 38
click at [387, 398] on li "11-100" at bounding box center [475, 404] width 275 height 31
select select "11-100"
click at [271, 359] on div "Industry" at bounding box center [331, 360] width 542 height 17
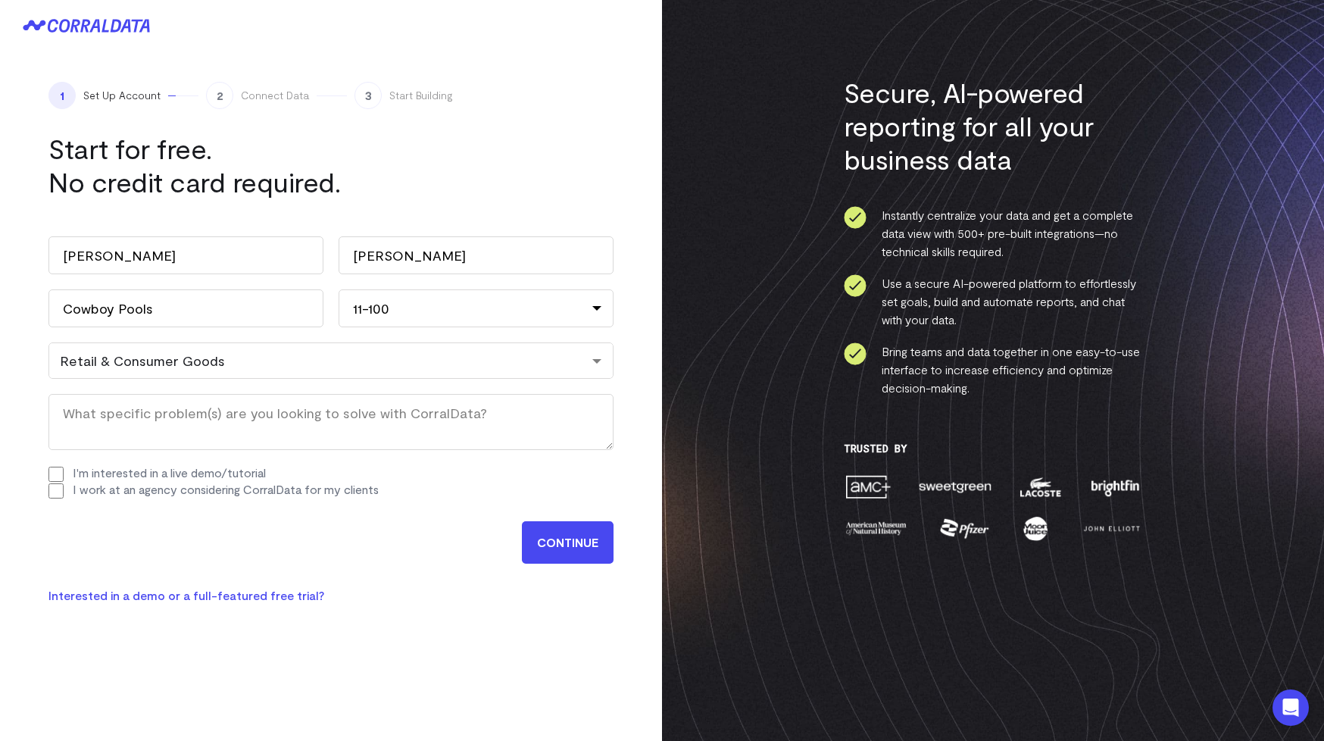
click at [587, 543] on input "CONTINUE" at bounding box center [568, 542] width 92 height 42
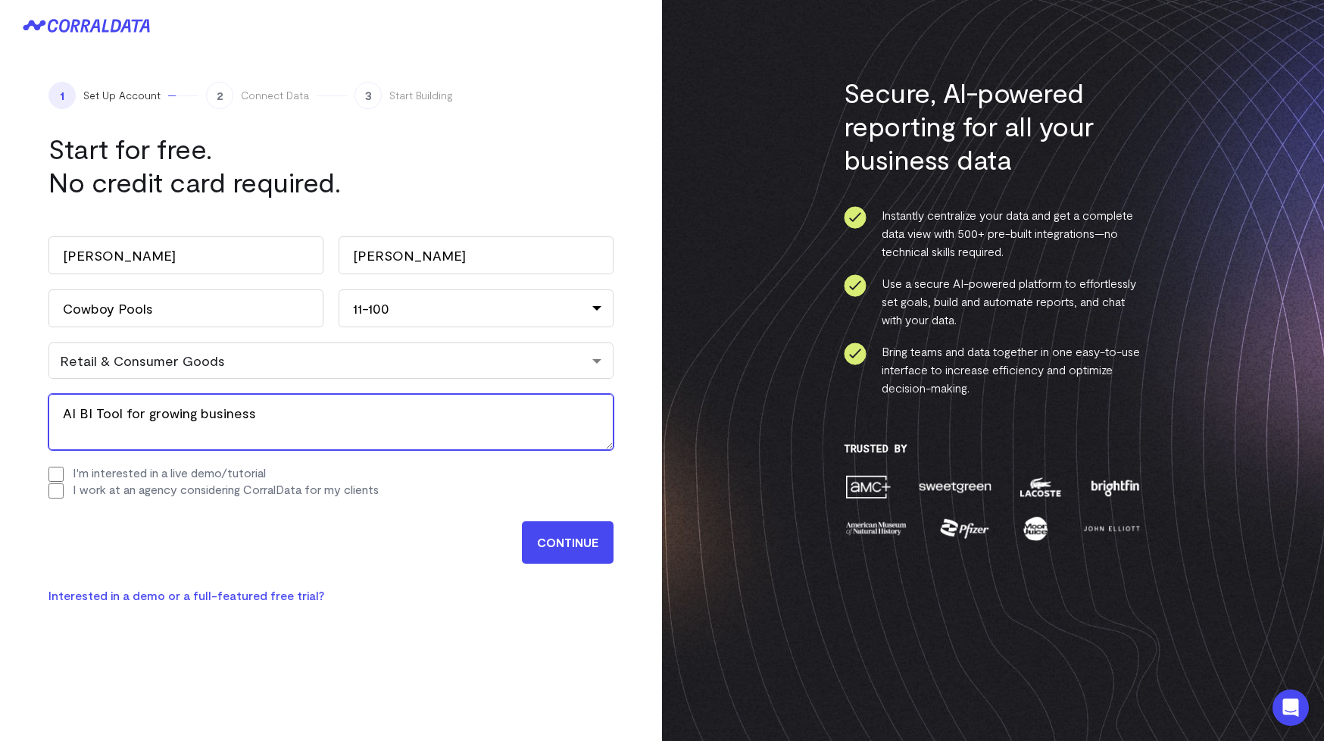
type textarea "AI BI Tool for growing business"
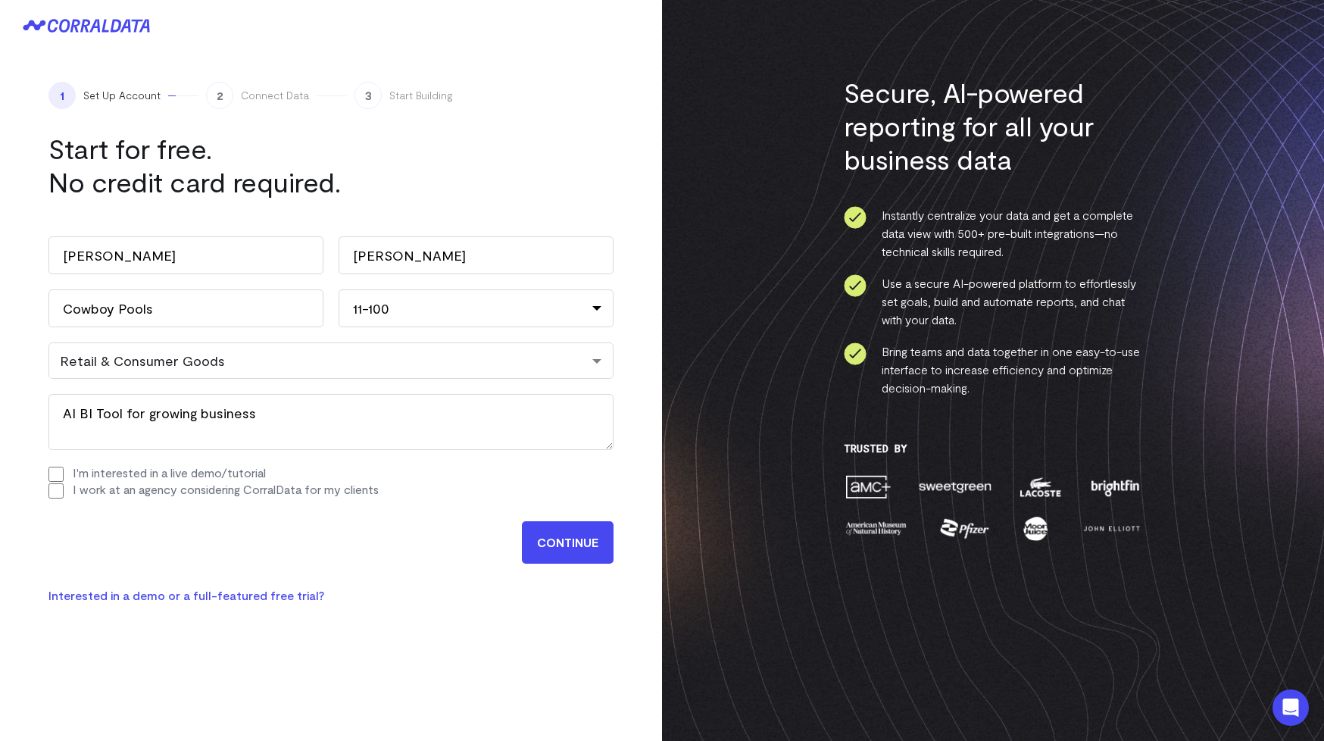
click at [576, 543] on input "CONTINUE" at bounding box center [568, 542] width 92 height 42
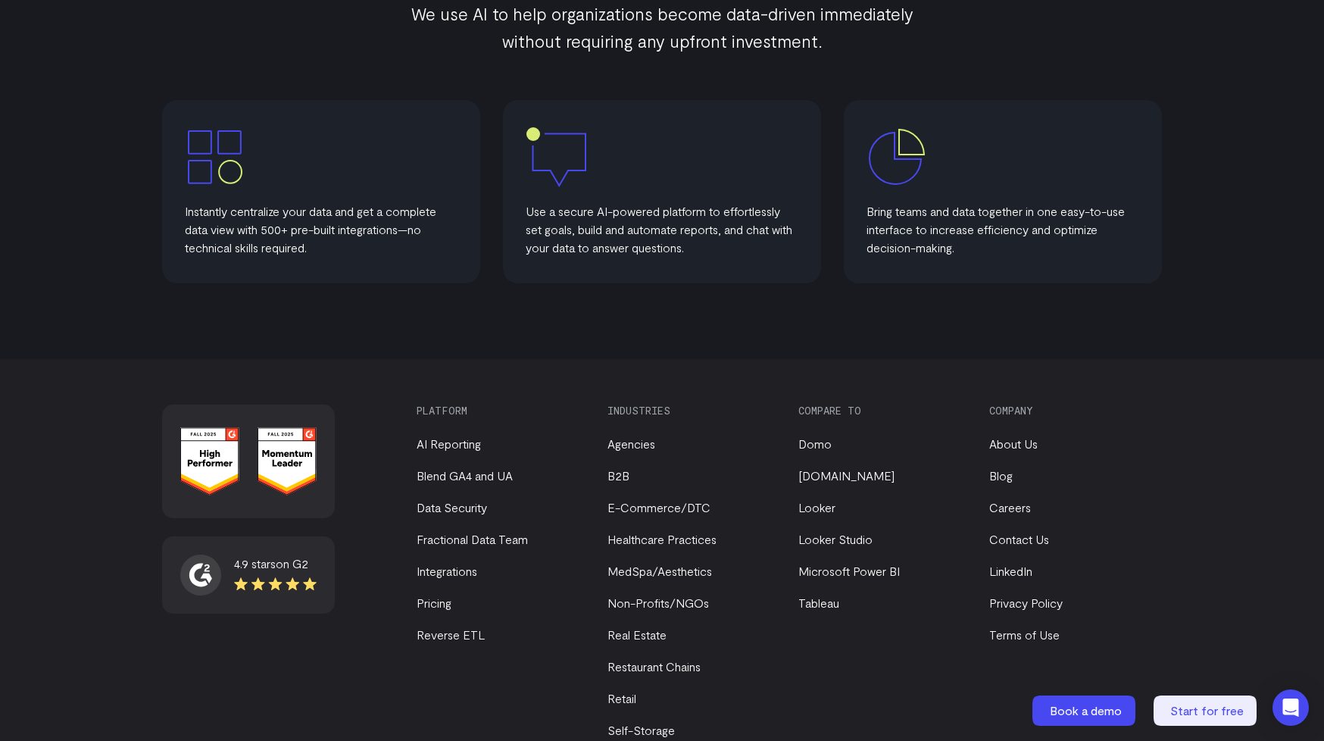
scroll to position [852, 0]
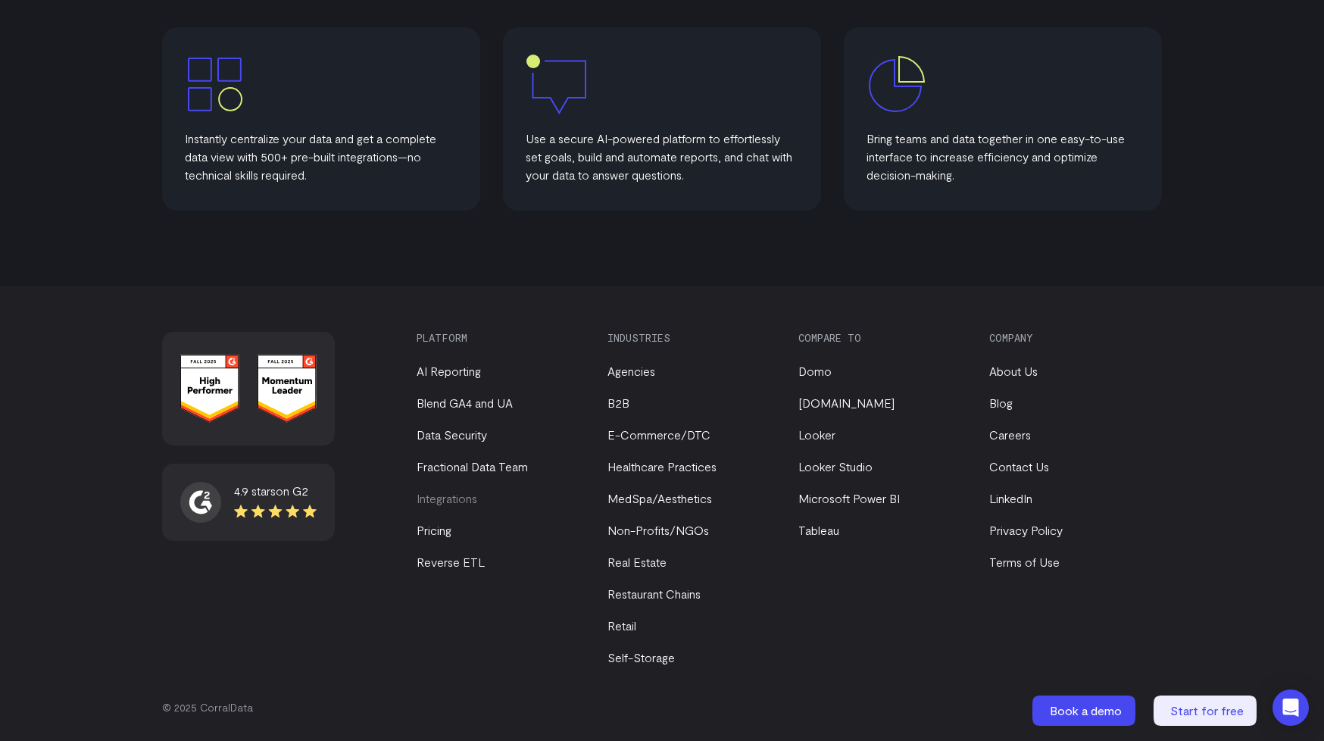
click at [442, 501] on link "Integrations" at bounding box center [446, 498] width 61 height 14
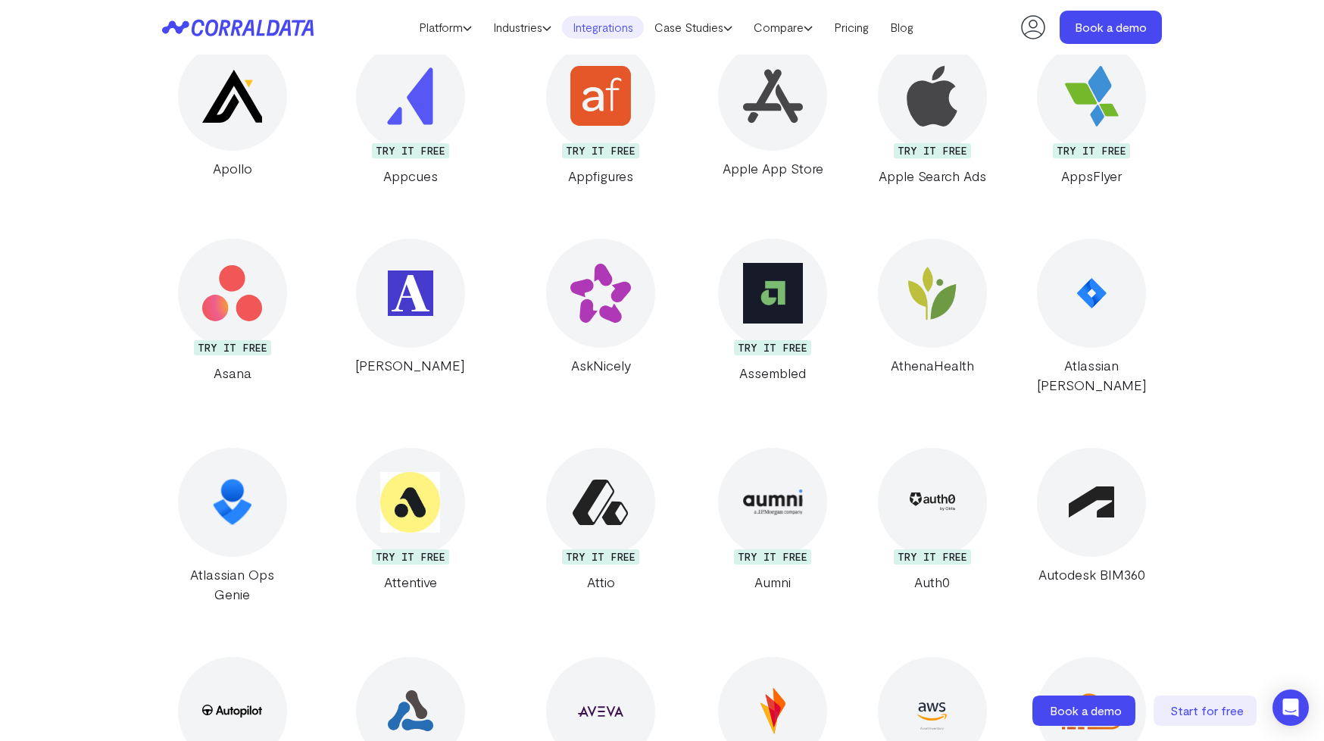
scroll to position [2086, 0]
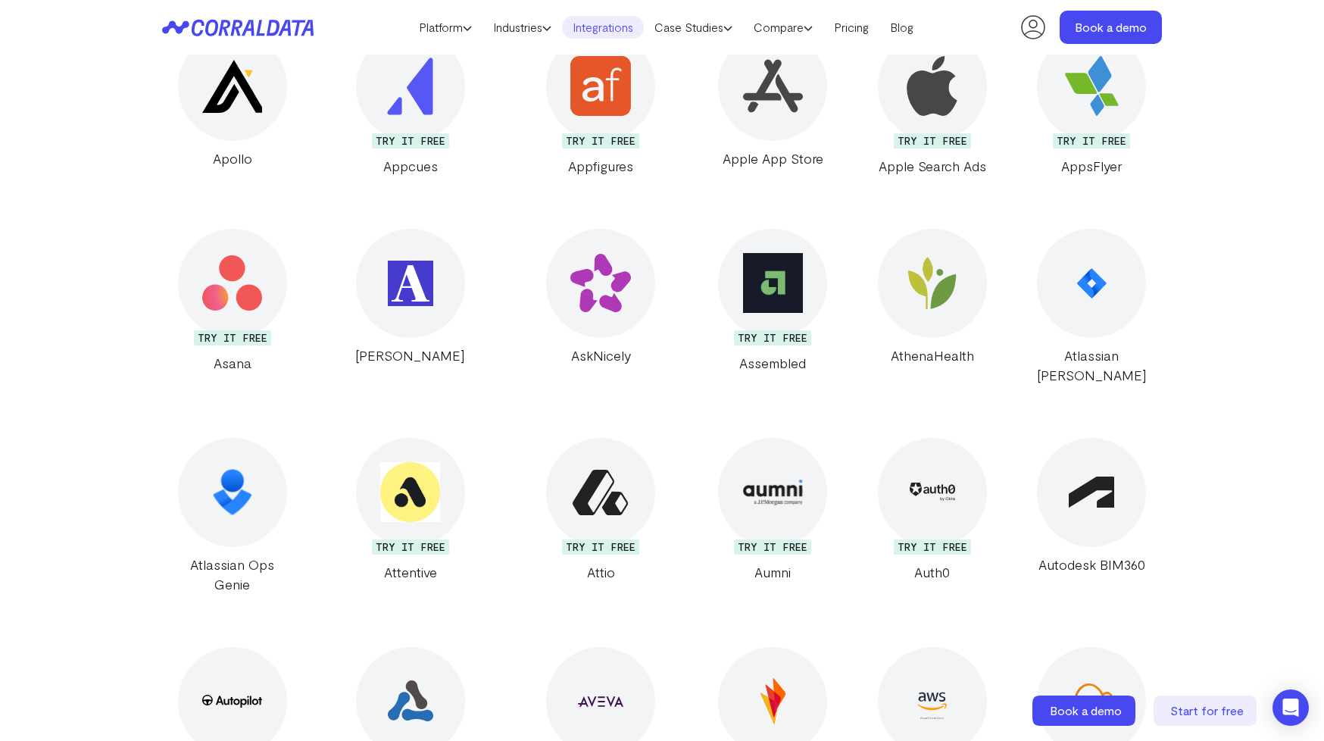
click at [404, 539] on div "TRY IT FREE" at bounding box center [410, 546] width 77 height 15
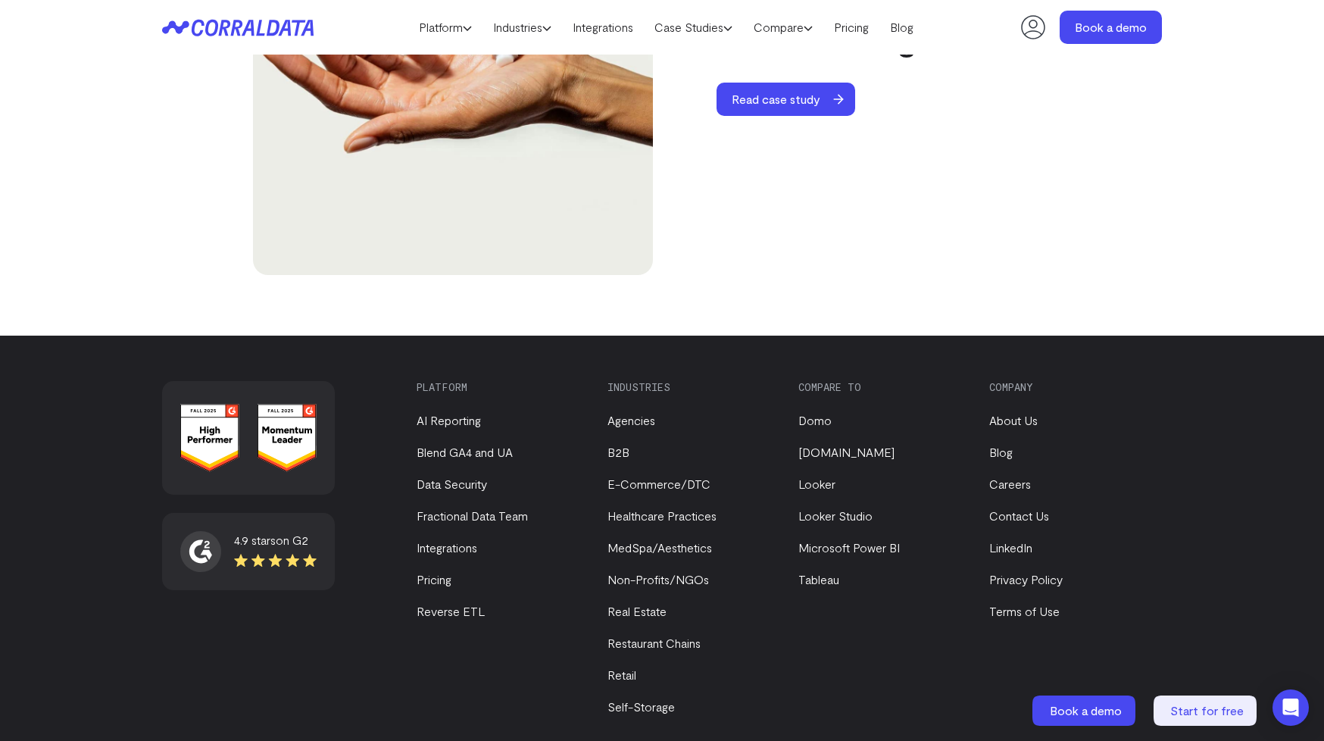
scroll to position [5327, 0]
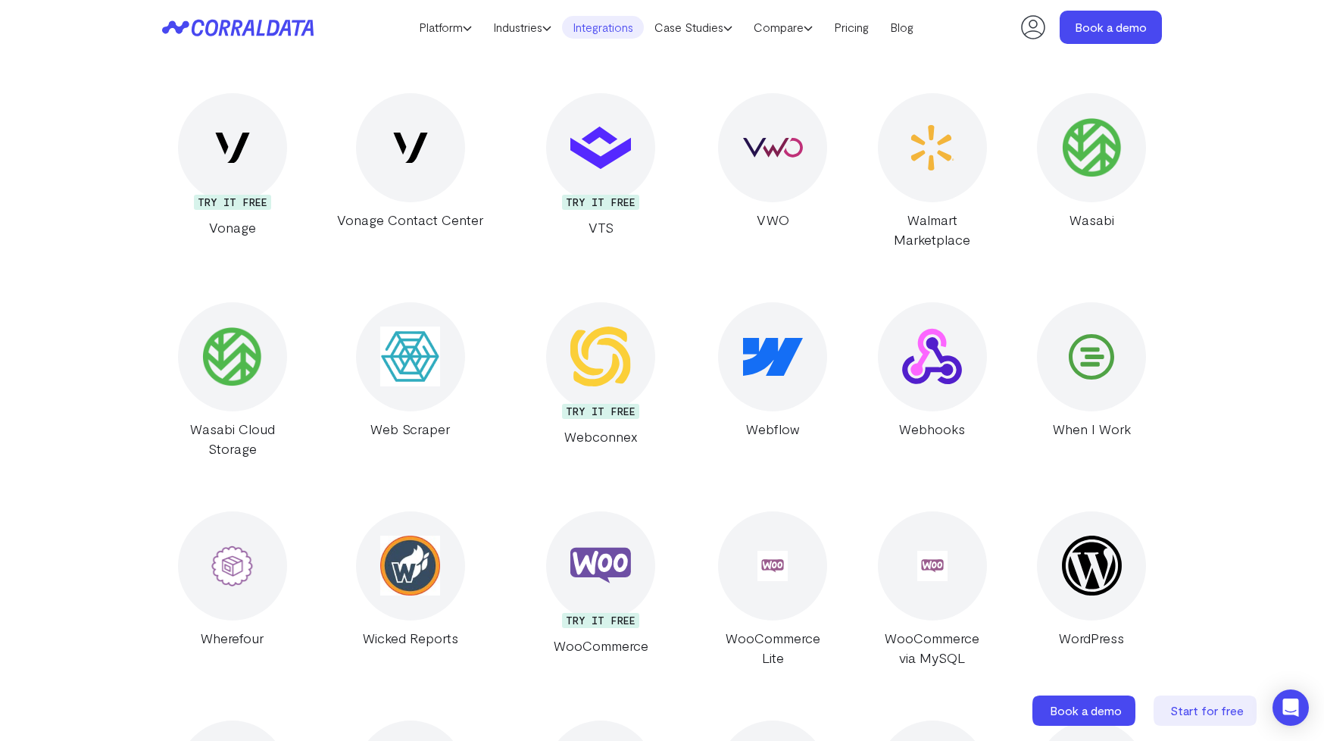
scroll to position [27215, 0]
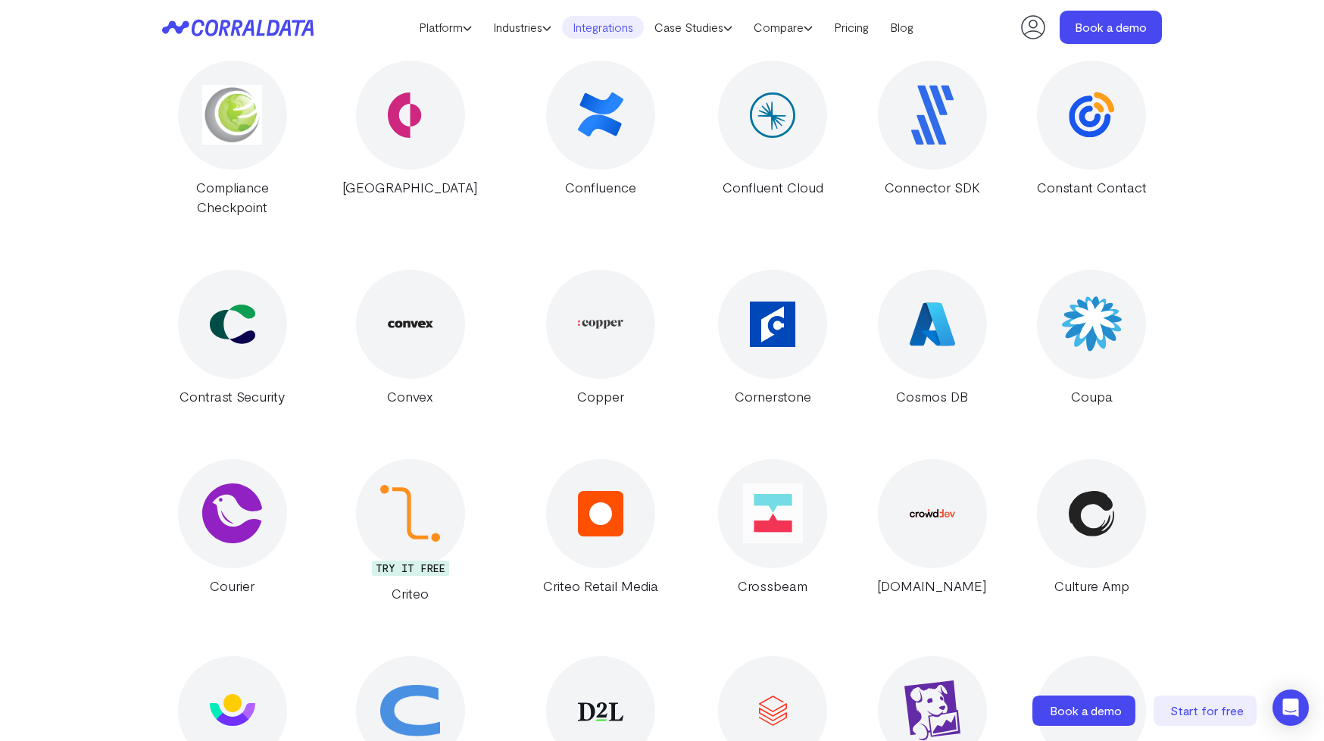
scroll to position [6271, 0]
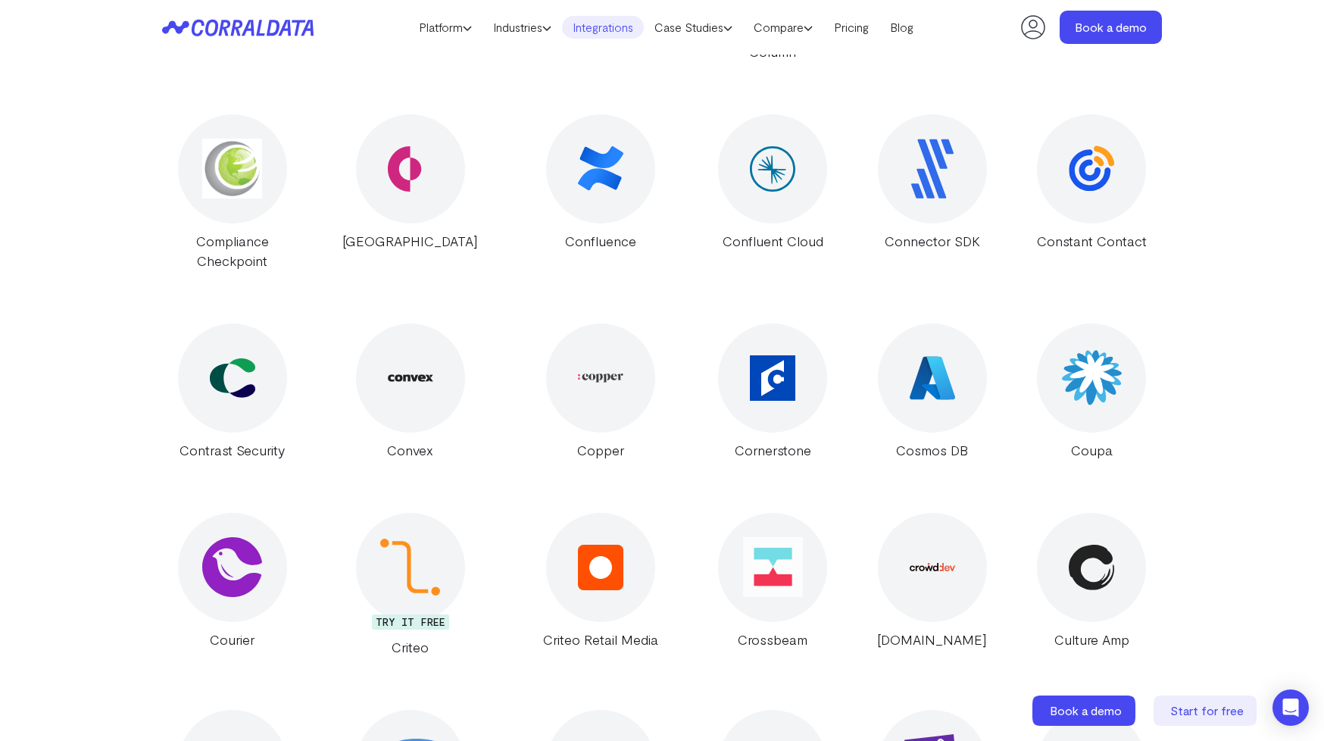
click at [1033, 18] on icon at bounding box center [1033, 27] width 30 height 30
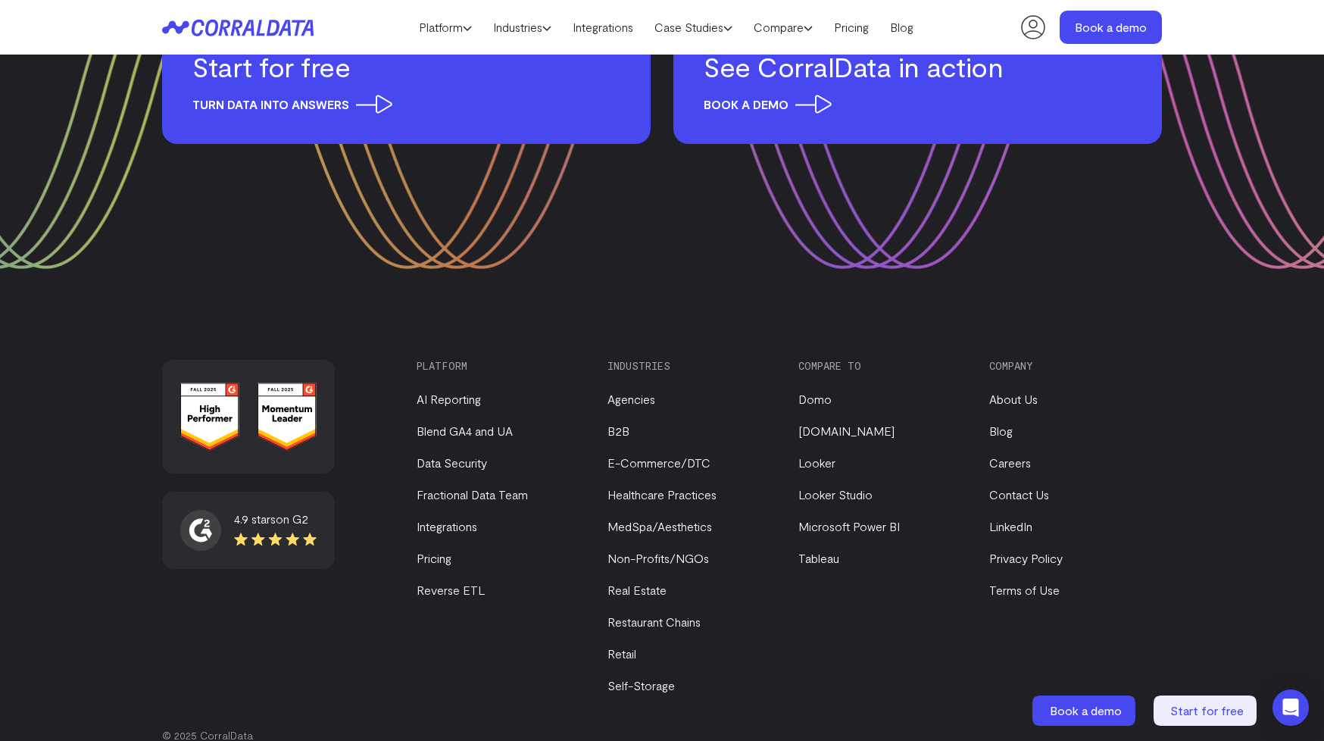
scroll to position [2198, 0]
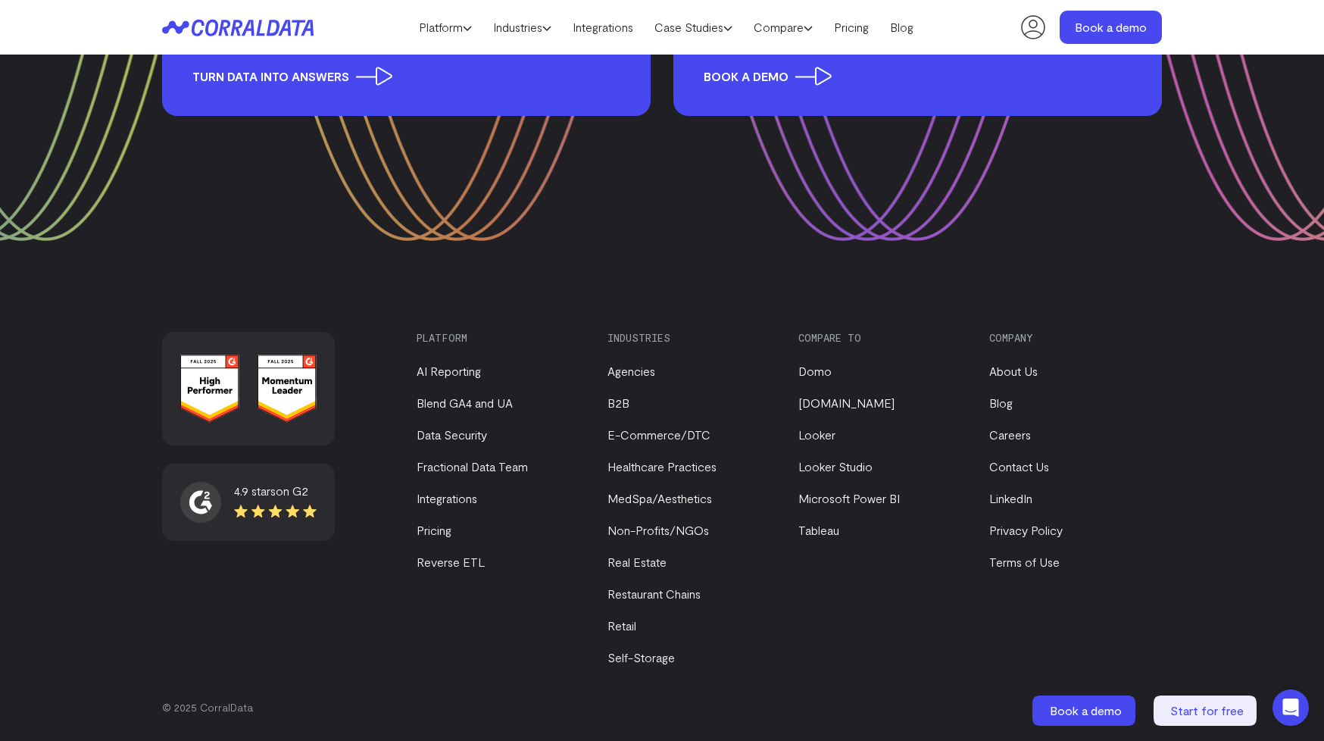
click at [445, 507] on li "Integrations" at bounding box center [498, 498] width 165 height 18
click at [447, 497] on link "Integrations" at bounding box center [446, 498] width 61 height 14
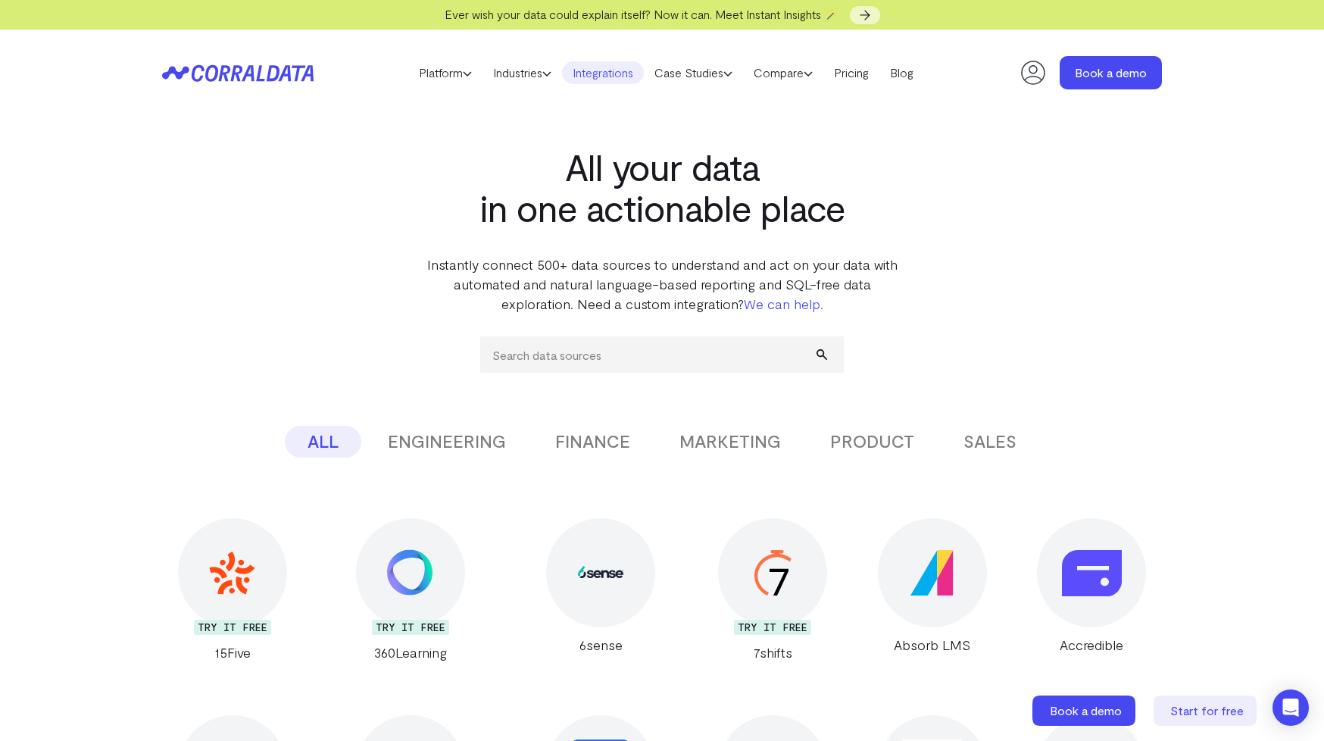
scroll to position [26, 0]
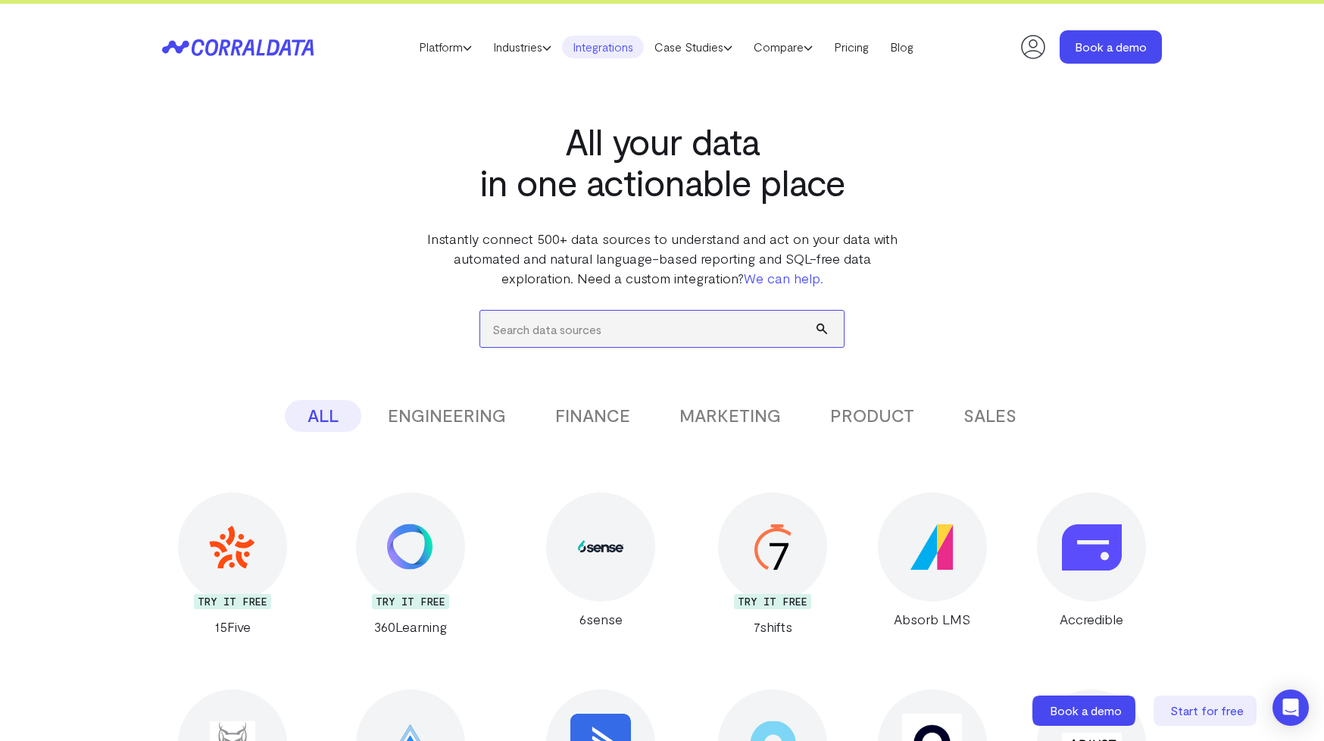
click at [550, 337] on input "search" at bounding box center [661, 328] width 363 height 36
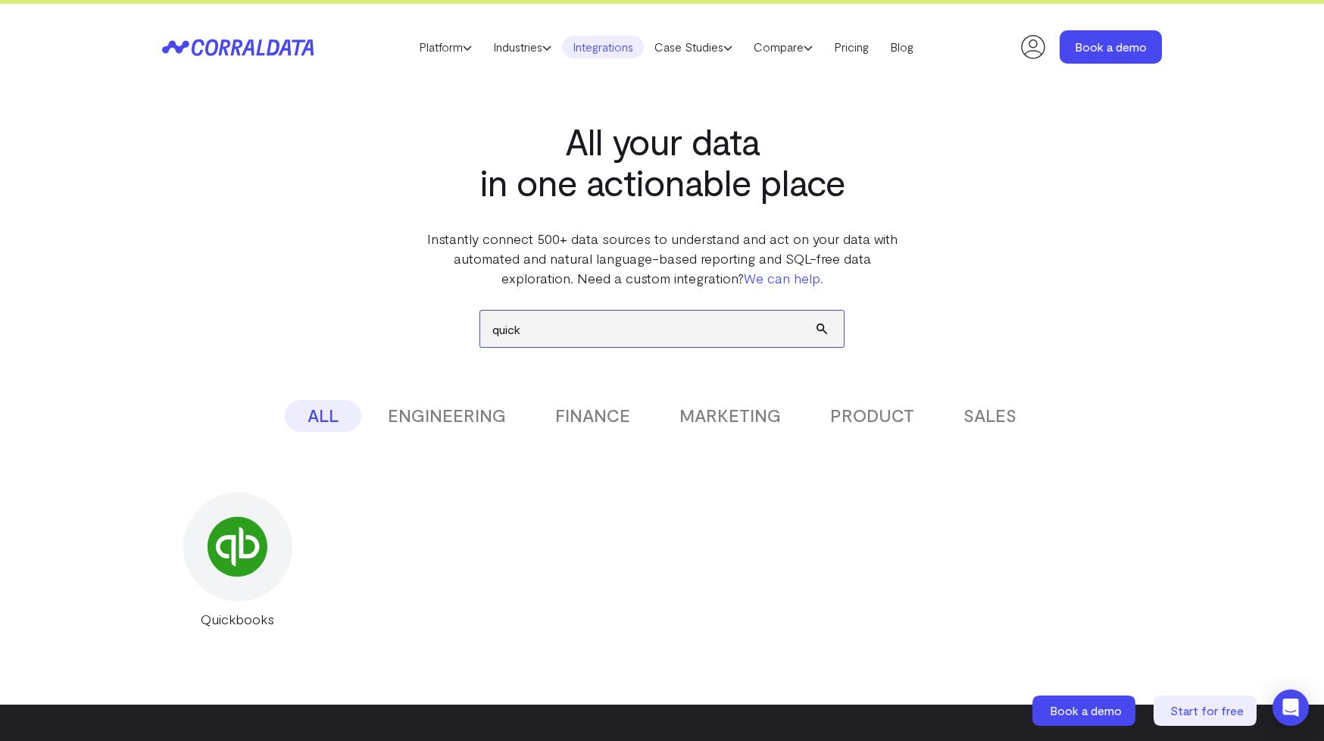
type input "quick"
click at [251, 548] on img at bounding box center [237, 546] width 60 height 60
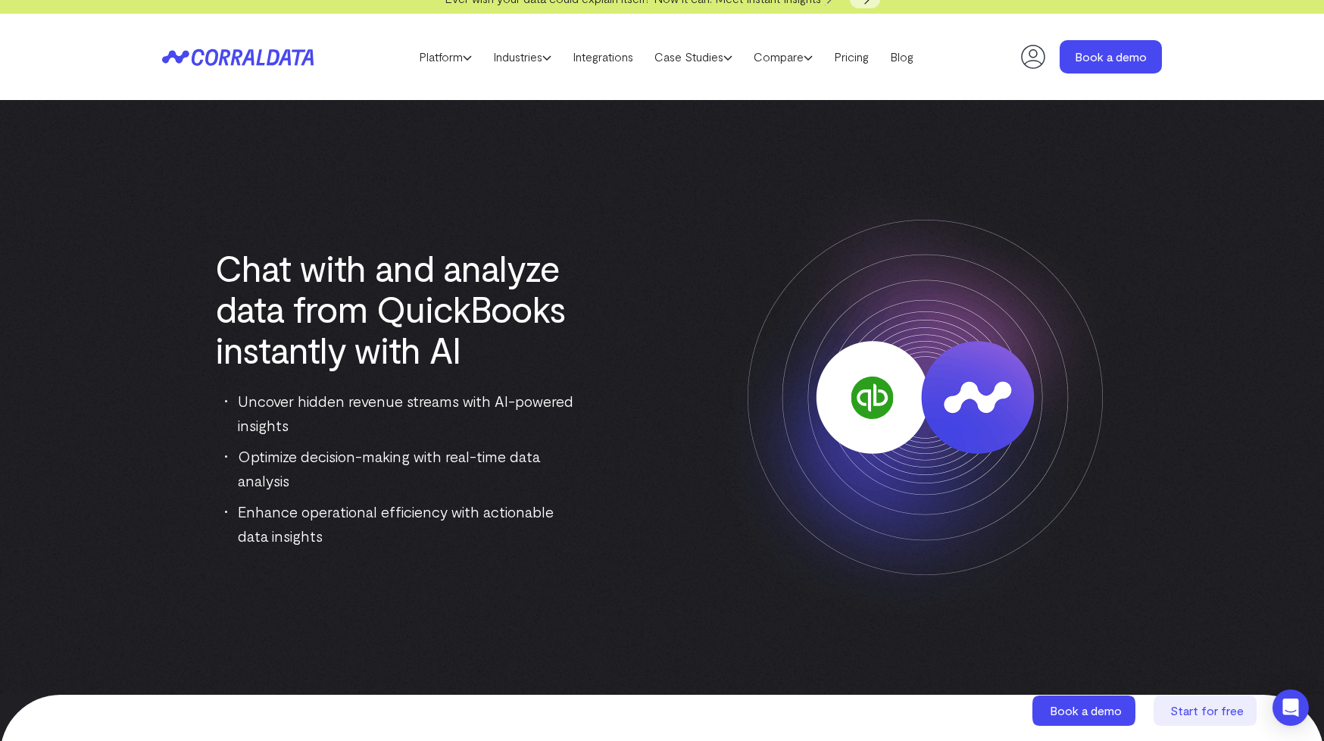
scroll to position [17, 0]
